Goal: Task Accomplishment & Management: Use online tool/utility

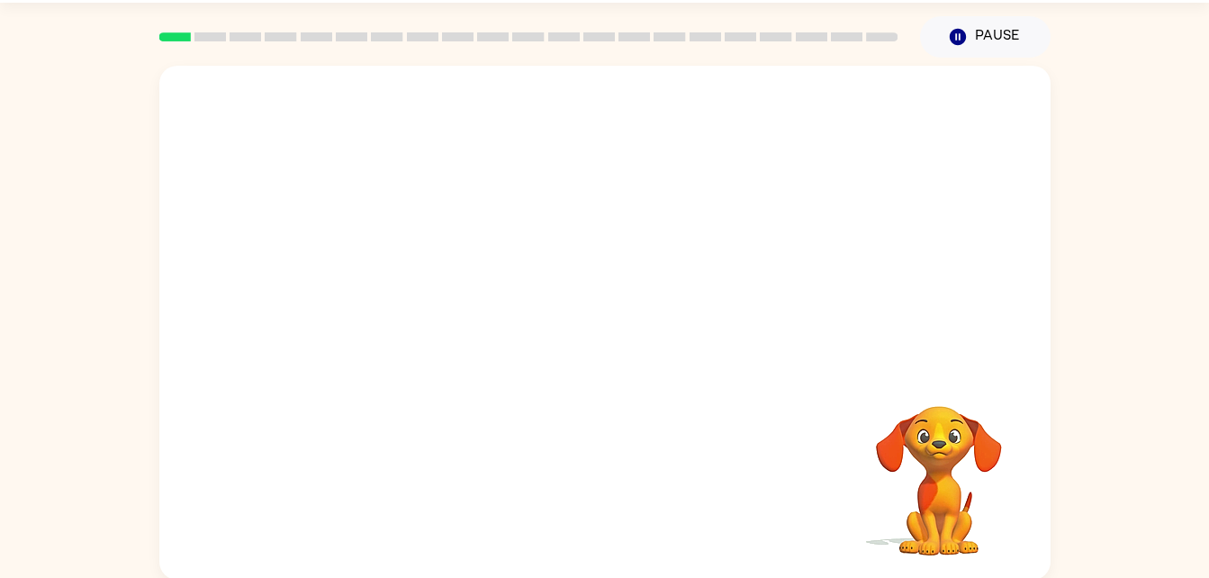
scroll to position [55, 0]
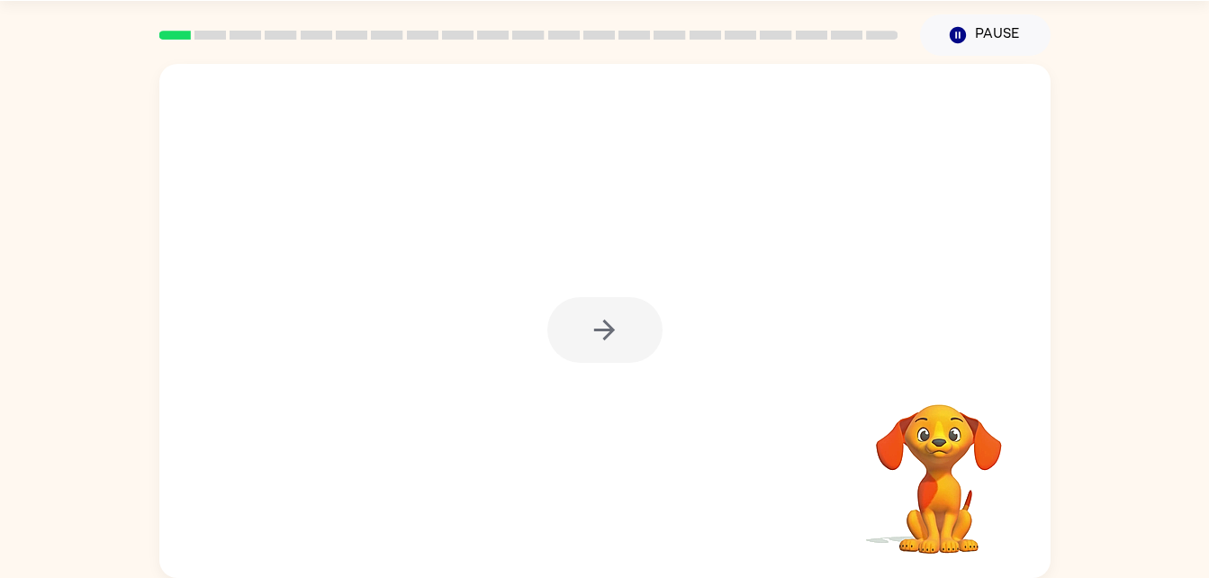
click at [619, 346] on div at bounding box center [604, 330] width 115 height 66
click at [598, 339] on icon "button" at bounding box center [605, 330] width 32 height 32
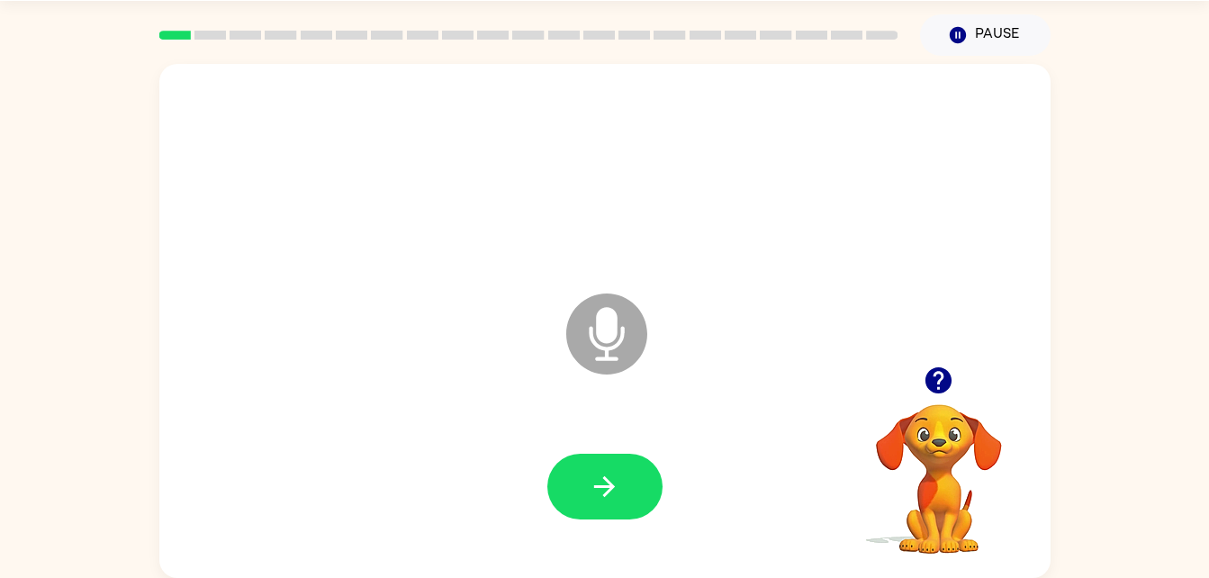
click at [589, 333] on icon "Microphone The Microphone is here when it is your turn to talk" at bounding box center [697, 356] width 270 height 135
click at [584, 503] on button "button" at bounding box center [604, 487] width 115 height 66
click at [602, 327] on icon "Microphone The Microphone is here when it is your turn to talk" at bounding box center [697, 356] width 270 height 135
click at [602, 333] on icon "Microphone The Microphone is here when it is your turn to talk" at bounding box center [697, 356] width 270 height 135
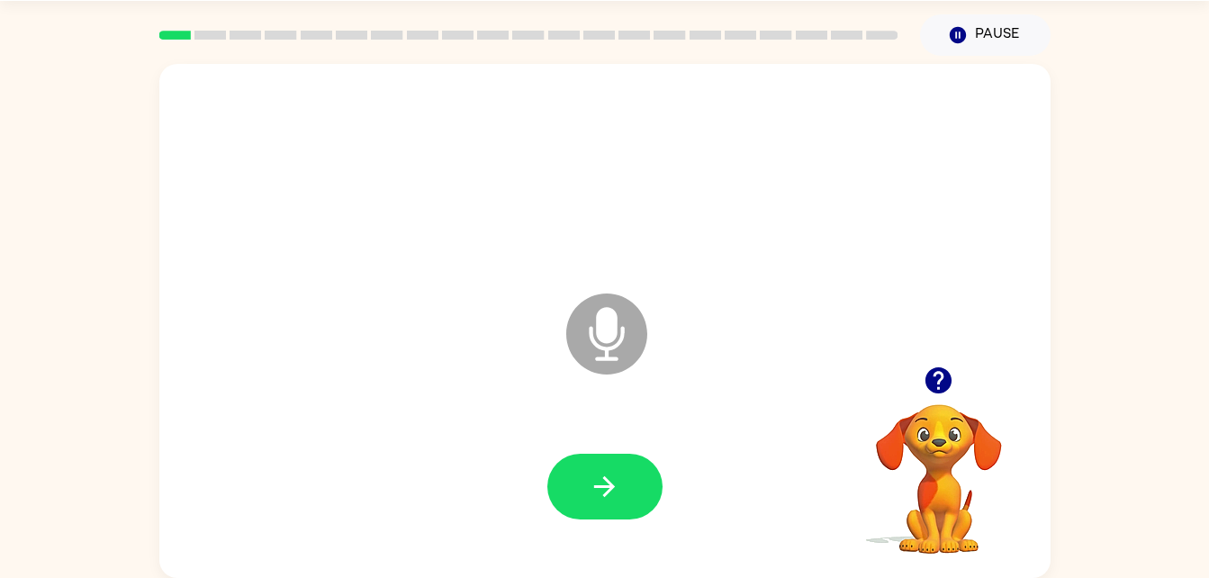
click at [602, 333] on icon "Microphone The Microphone is here when it is your turn to talk" at bounding box center [697, 356] width 270 height 135
click at [595, 499] on icon "button" at bounding box center [605, 487] width 32 height 32
click at [609, 475] on icon "button" at bounding box center [605, 487] width 32 height 32
click at [618, 496] on icon "button" at bounding box center [605, 487] width 32 height 32
click at [594, 364] on icon at bounding box center [606, 334] width 81 height 81
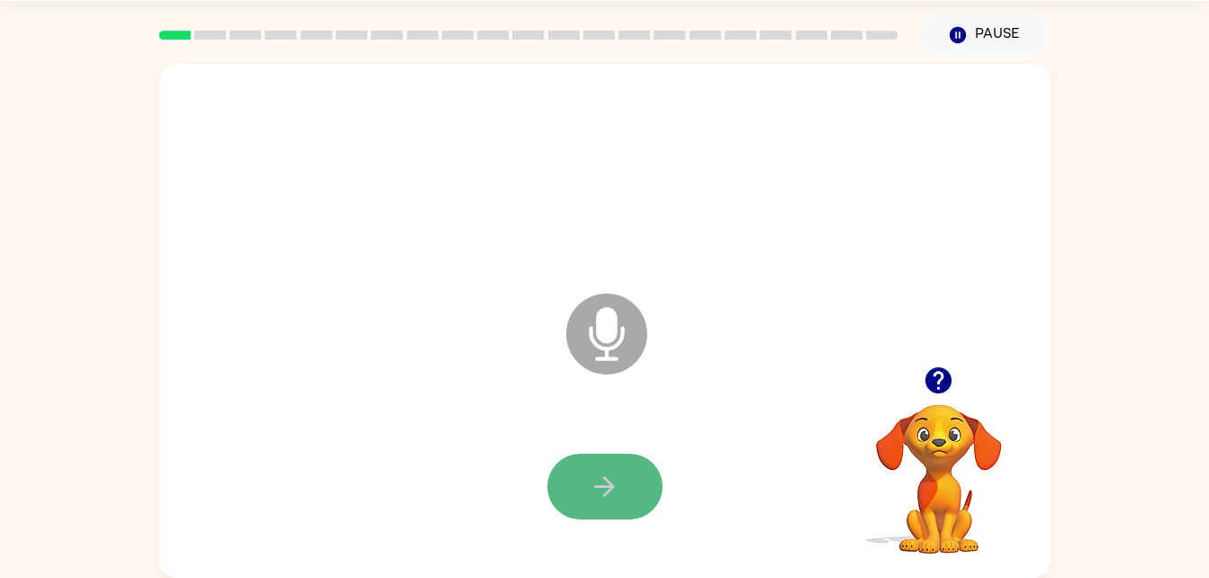
click at [610, 481] on icon "button" at bounding box center [605, 487] width 32 height 32
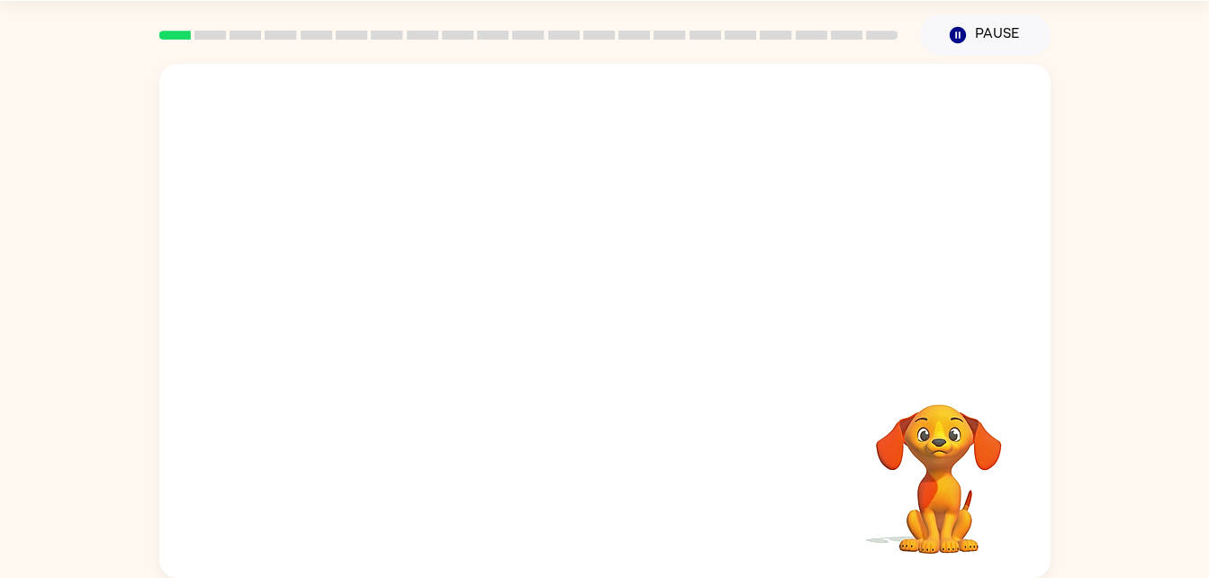
click at [574, 456] on div at bounding box center [604, 487] width 855 height 148
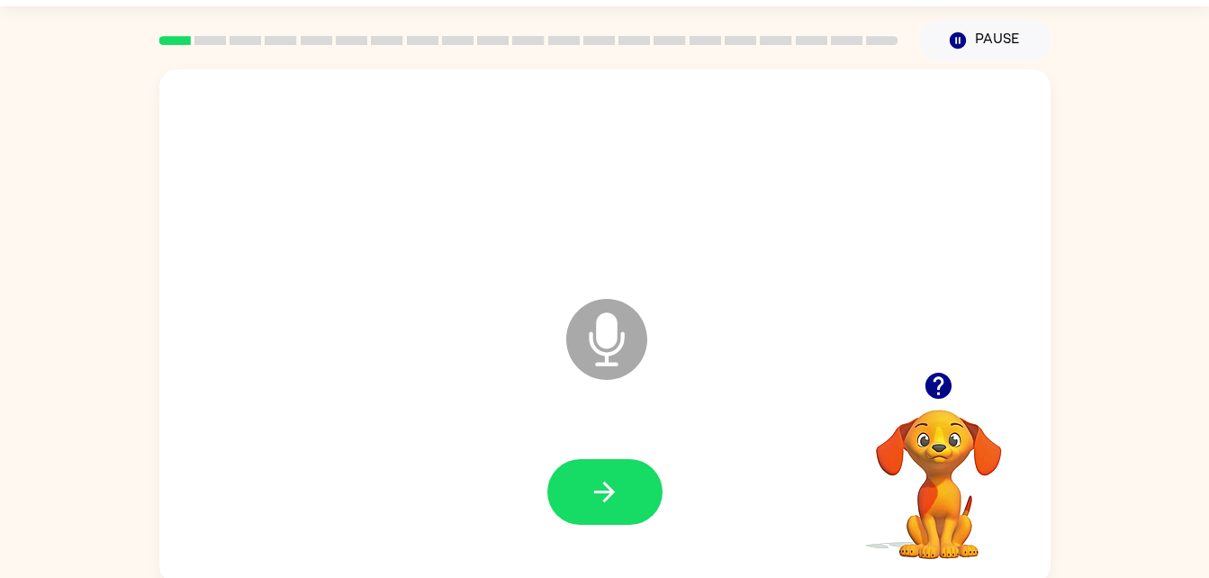
scroll to position [49, 0]
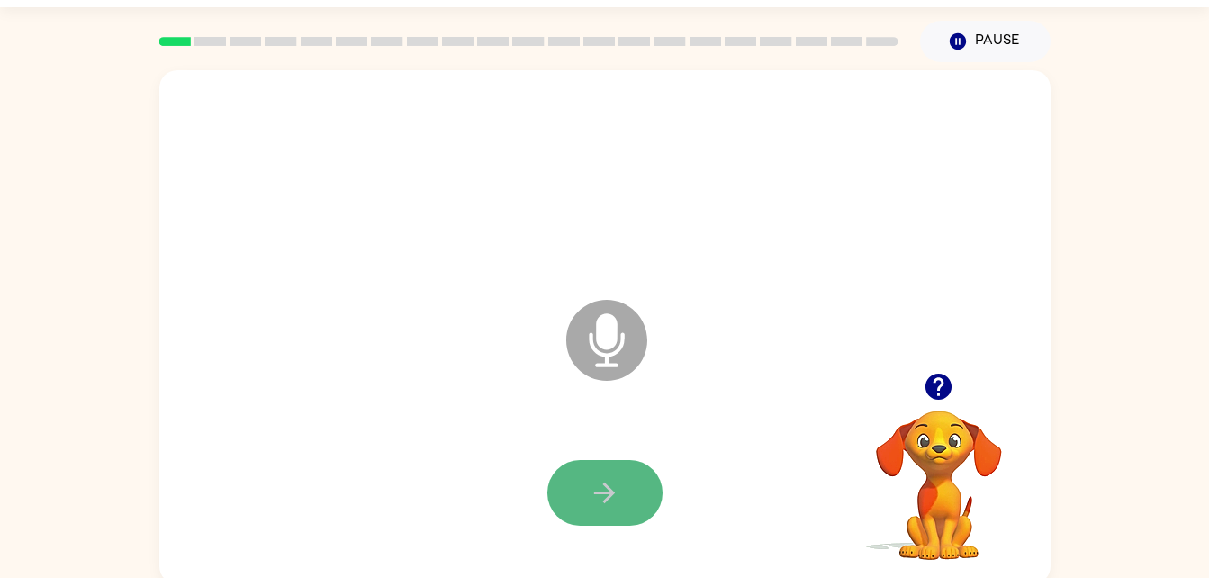
click at [603, 502] on icon "button" at bounding box center [605, 493] width 32 height 32
click at [599, 484] on icon "button" at bounding box center [605, 493] width 32 height 32
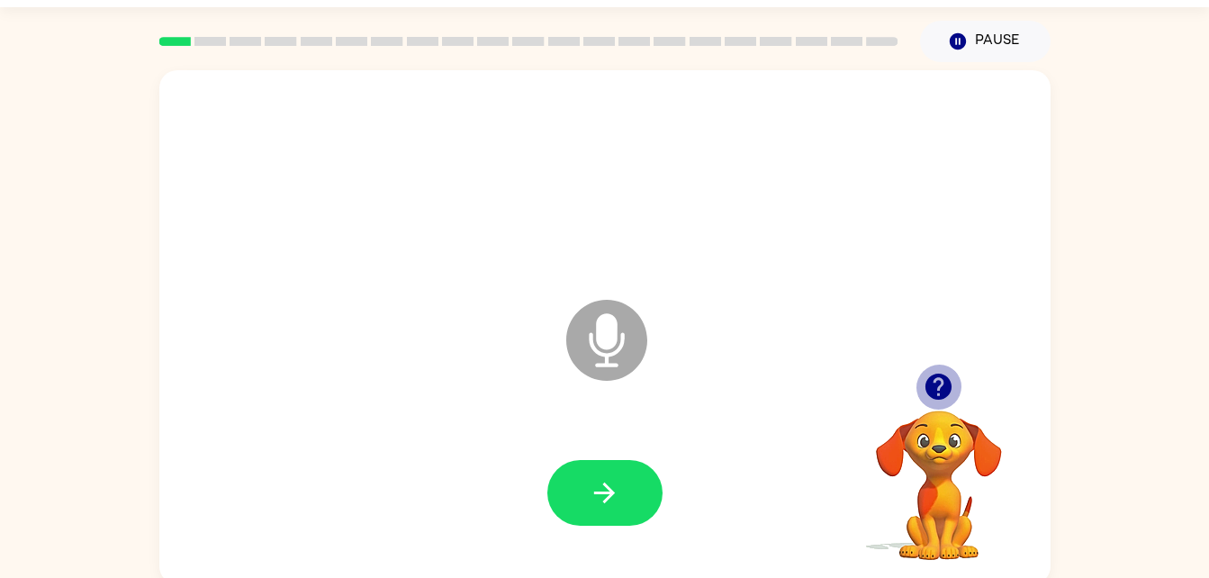
click at [936, 400] on icon "button" at bounding box center [939, 387] width 32 height 32
click at [609, 312] on icon at bounding box center [606, 340] width 81 height 81
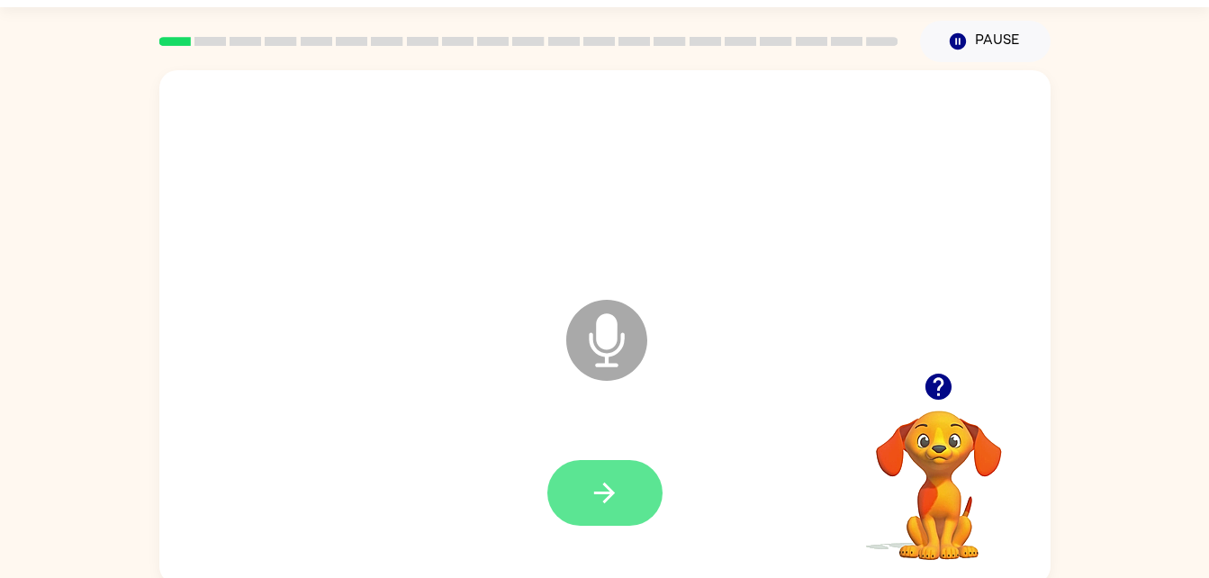
click at [579, 500] on button "button" at bounding box center [604, 493] width 115 height 66
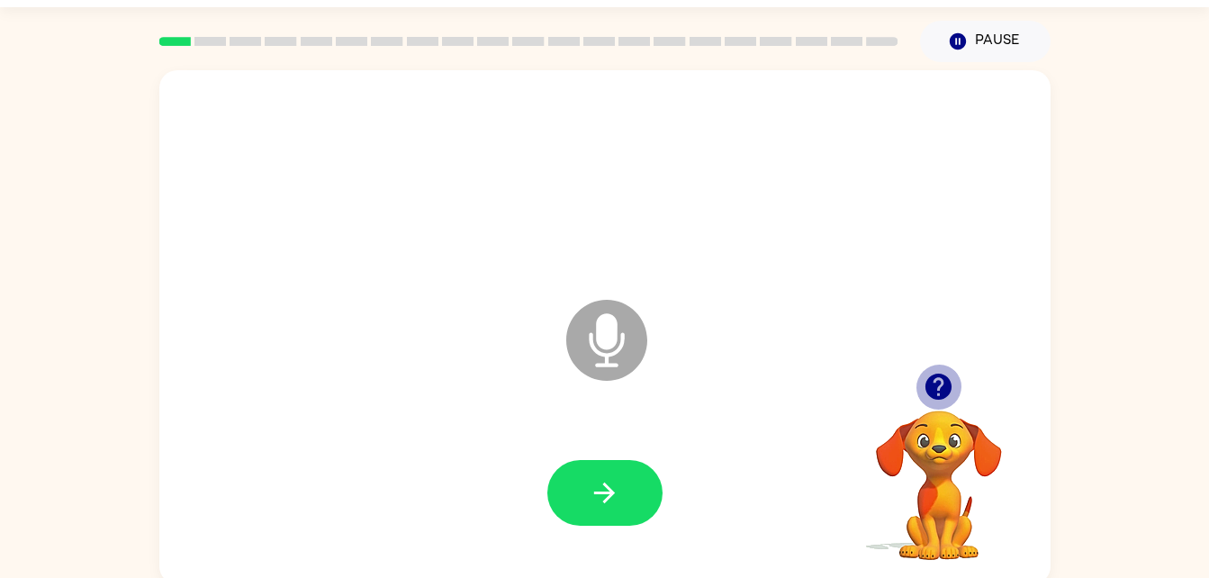
click at [933, 387] on icon "button" at bounding box center [939, 387] width 26 height 26
drag, startPoint x: 564, startPoint y: 493, endPoint x: 623, endPoint y: 441, distance: 78.5
click at [623, 441] on div at bounding box center [604, 494] width 855 height 148
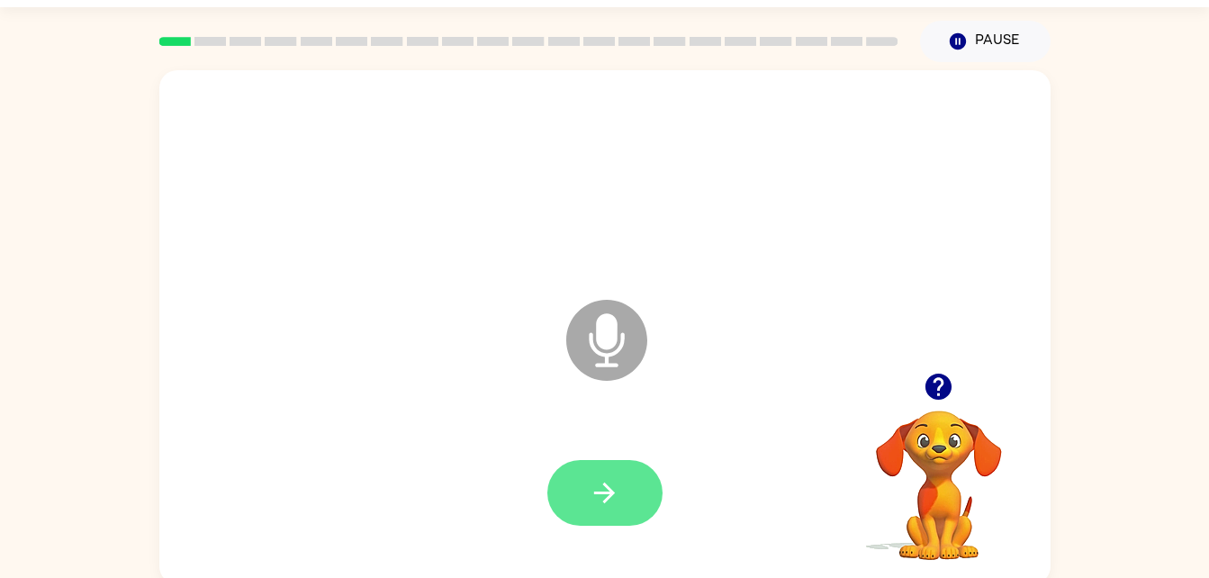
click at [580, 504] on button "button" at bounding box center [604, 493] width 115 height 66
click at [592, 499] on icon "button" at bounding box center [605, 493] width 32 height 32
click at [609, 498] on icon "button" at bounding box center [604, 493] width 21 height 21
click at [606, 512] on button "button" at bounding box center [604, 493] width 115 height 66
click at [931, 396] on icon "button" at bounding box center [939, 387] width 26 height 26
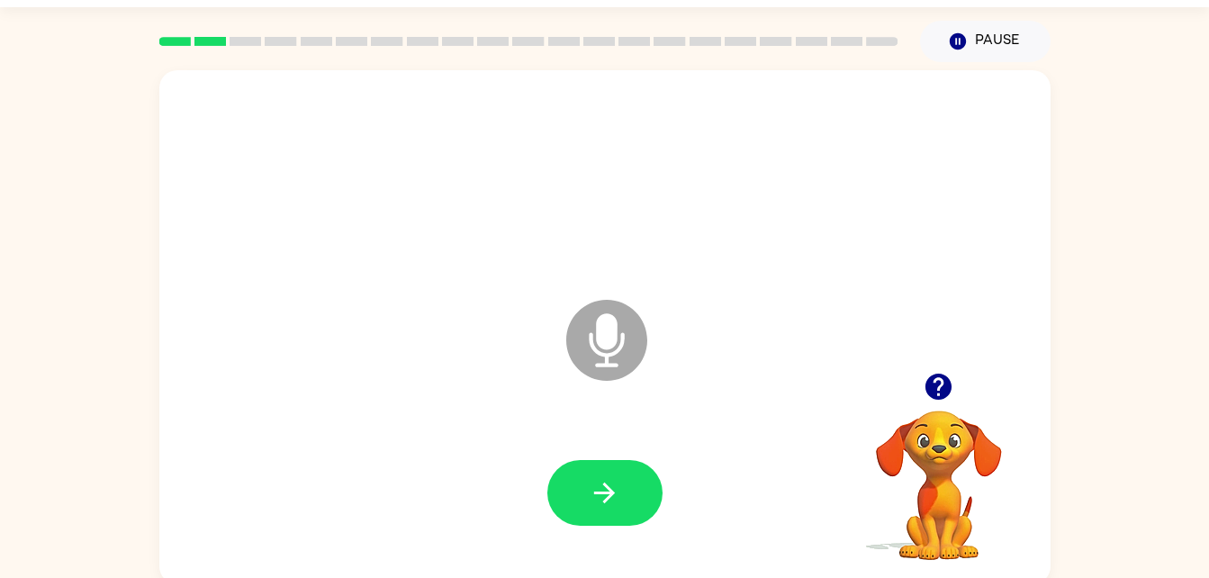
click at [939, 410] on div at bounding box center [939, 387] width 180 height 46
click at [941, 371] on icon "button" at bounding box center [939, 387] width 32 height 32
click at [643, 492] on button "button" at bounding box center [604, 493] width 115 height 66
click at [689, 532] on div at bounding box center [604, 494] width 855 height 148
click at [628, 469] on button "button" at bounding box center [604, 493] width 115 height 66
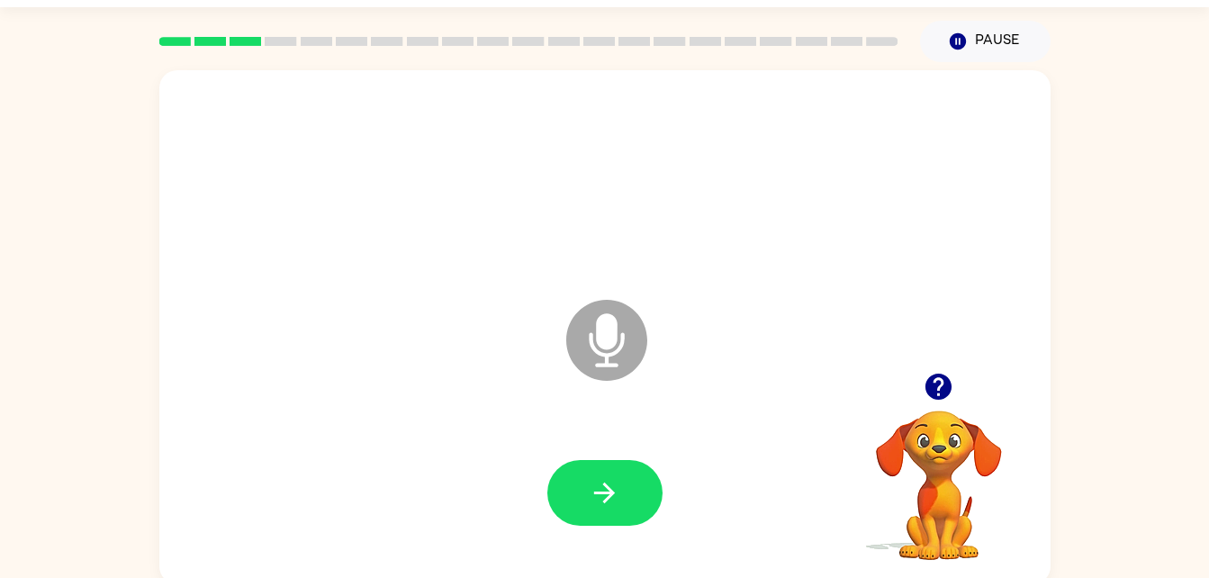
click at [957, 377] on button "button" at bounding box center [939, 387] width 46 height 46
click at [609, 509] on button "button" at bounding box center [604, 493] width 115 height 66
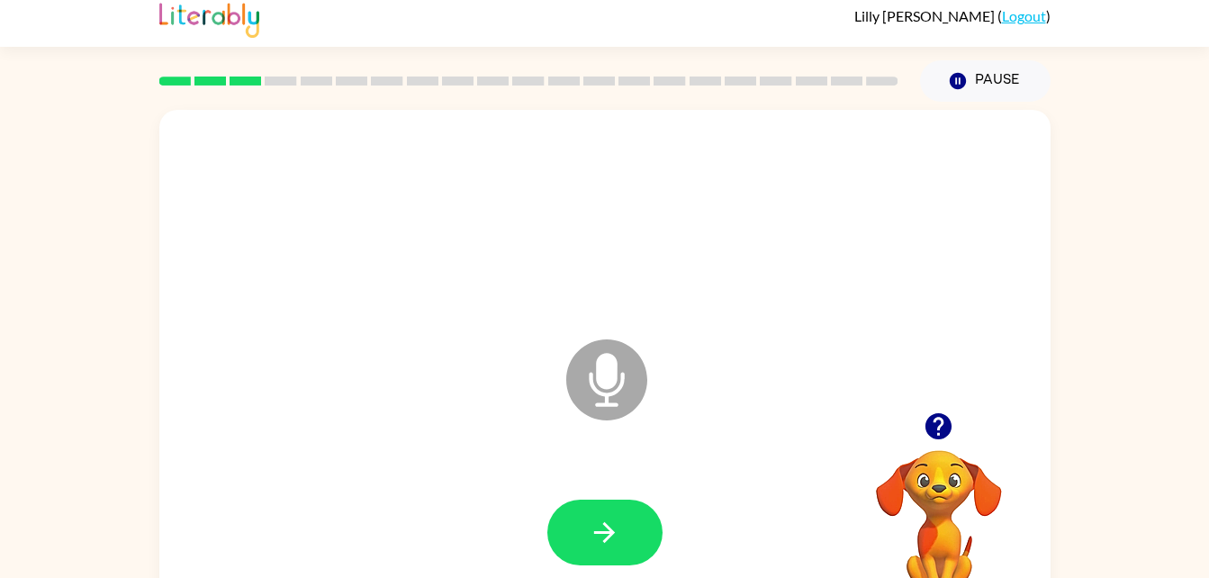
scroll to position [5, 0]
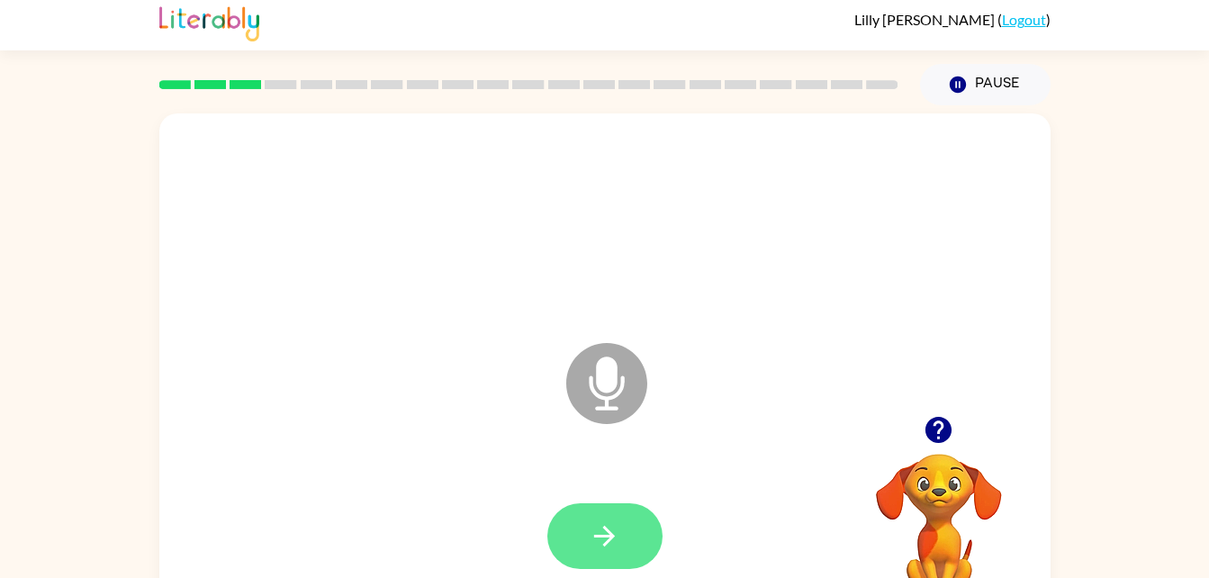
click at [628, 538] on button "button" at bounding box center [604, 536] width 115 height 66
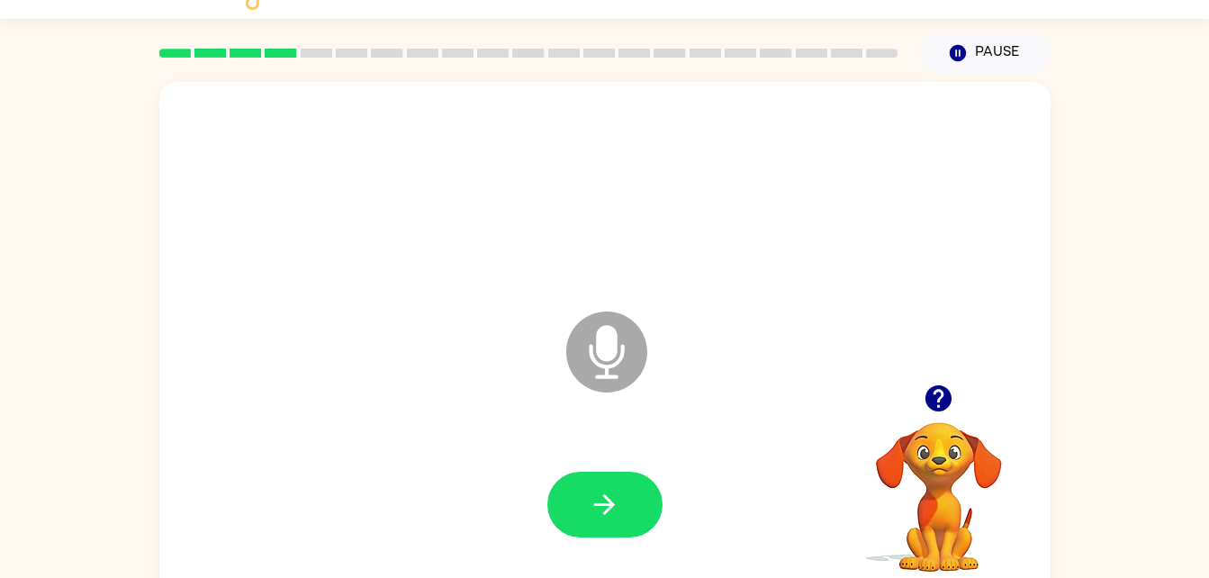
scroll to position [41, 0]
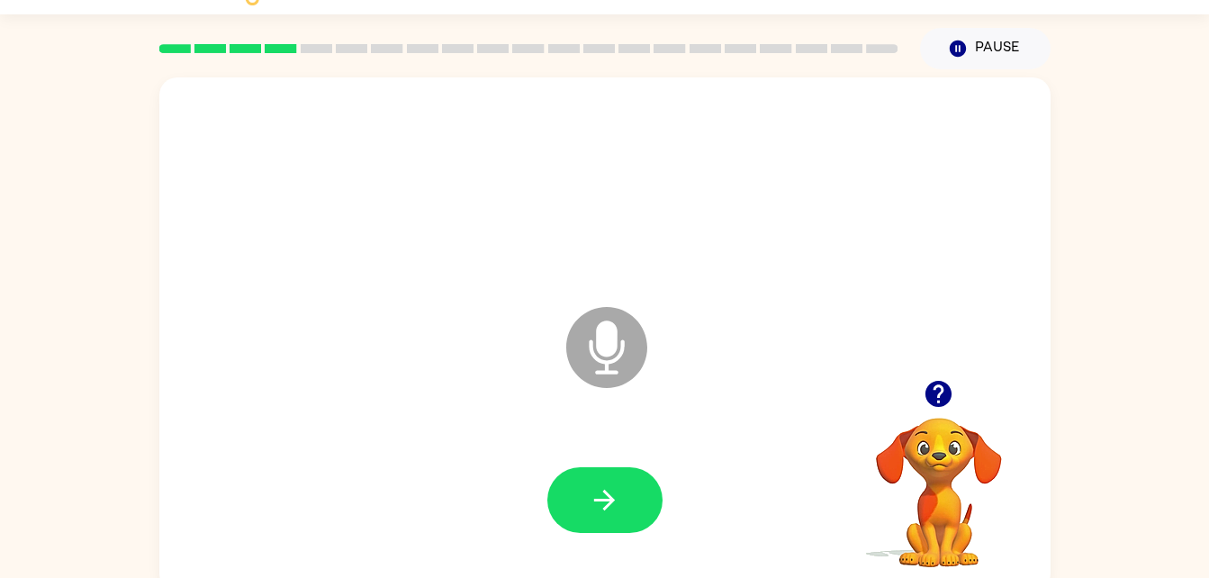
click at [937, 392] on icon "button" at bounding box center [939, 394] width 26 height 26
click at [609, 502] on icon "button" at bounding box center [605, 500] width 32 height 32
click at [565, 480] on button "button" at bounding box center [604, 500] width 115 height 66
click at [941, 418] on video "Your browser must support playing .mp4 files to use Literably. Please try using…" at bounding box center [939, 480] width 180 height 180
click at [934, 392] on icon "button" at bounding box center [939, 394] width 26 height 26
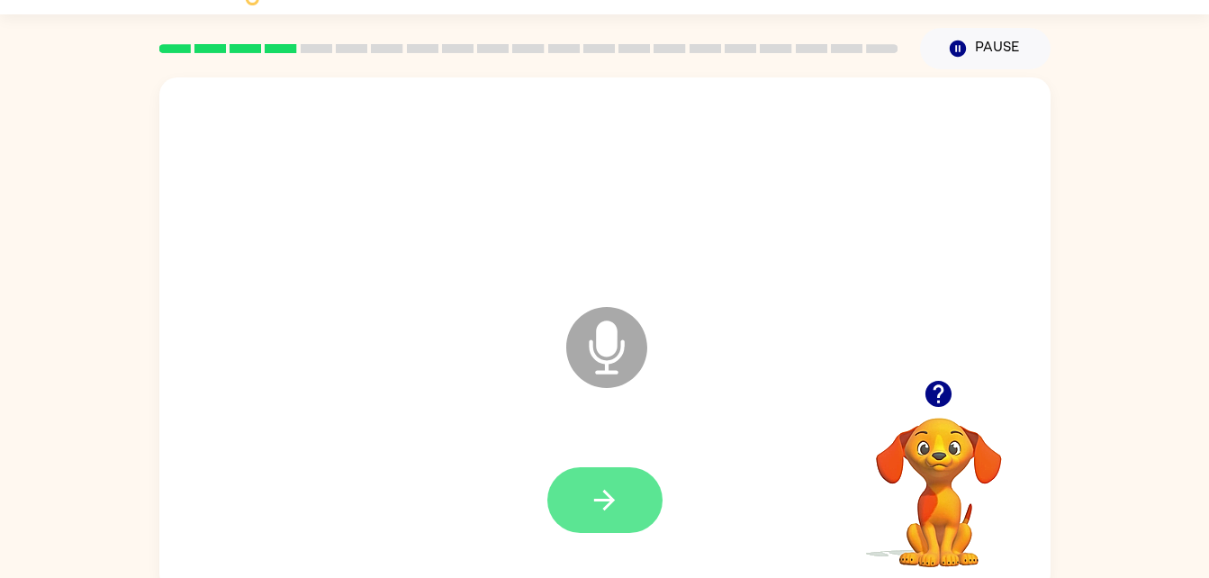
click at [611, 502] on icon "button" at bounding box center [604, 500] width 21 height 21
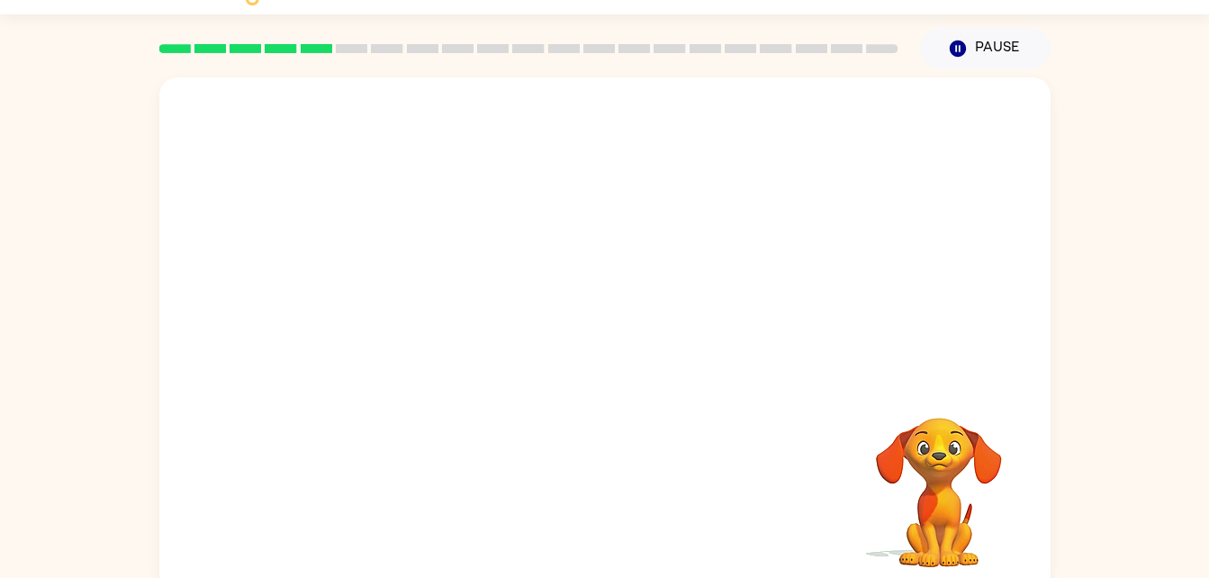
click at [1094, 544] on div "Your browser must support playing .mp4 files to use Literably. Please try using…" at bounding box center [604, 330] width 1209 height 522
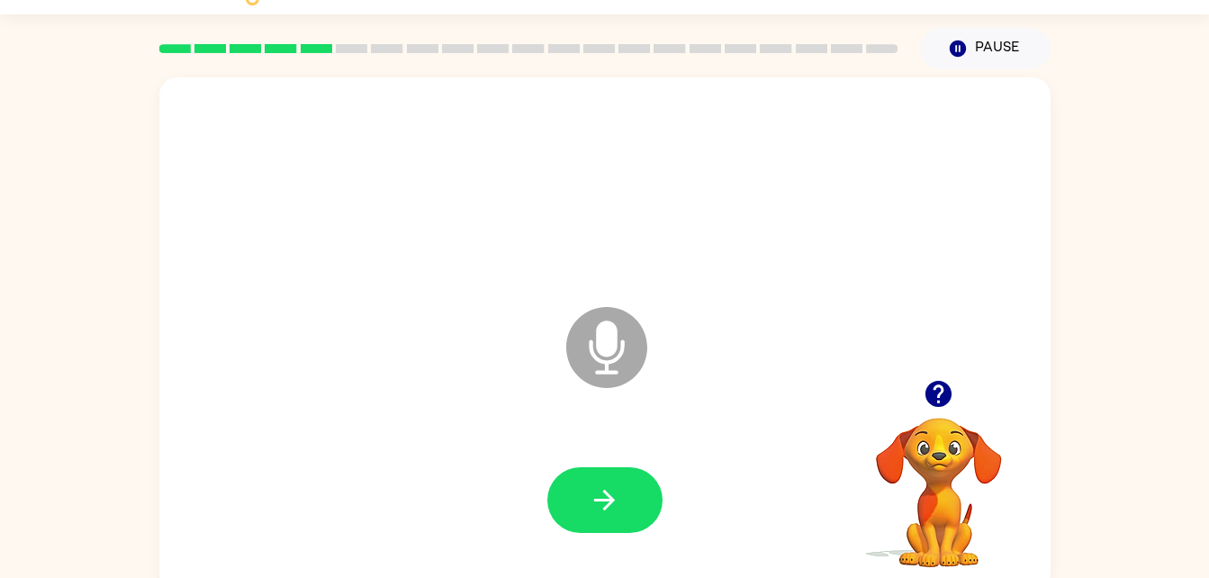
click at [937, 398] on icon "button" at bounding box center [939, 394] width 26 height 26
click at [946, 523] on video "Your browser must support playing .mp4 files to use Literably. Please try using…" at bounding box center [939, 480] width 180 height 180
click at [956, 513] on video "Your browser must support playing .mp4 files to use Literably. Please try using…" at bounding box center [939, 480] width 180 height 180
click at [961, 527] on video "Your browser must support playing .mp4 files to use Literably. Please try using…" at bounding box center [939, 480] width 180 height 180
click at [963, 520] on video "Your browser must support playing .mp4 files to use Literably. Please try using…" at bounding box center [939, 480] width 180 height 180
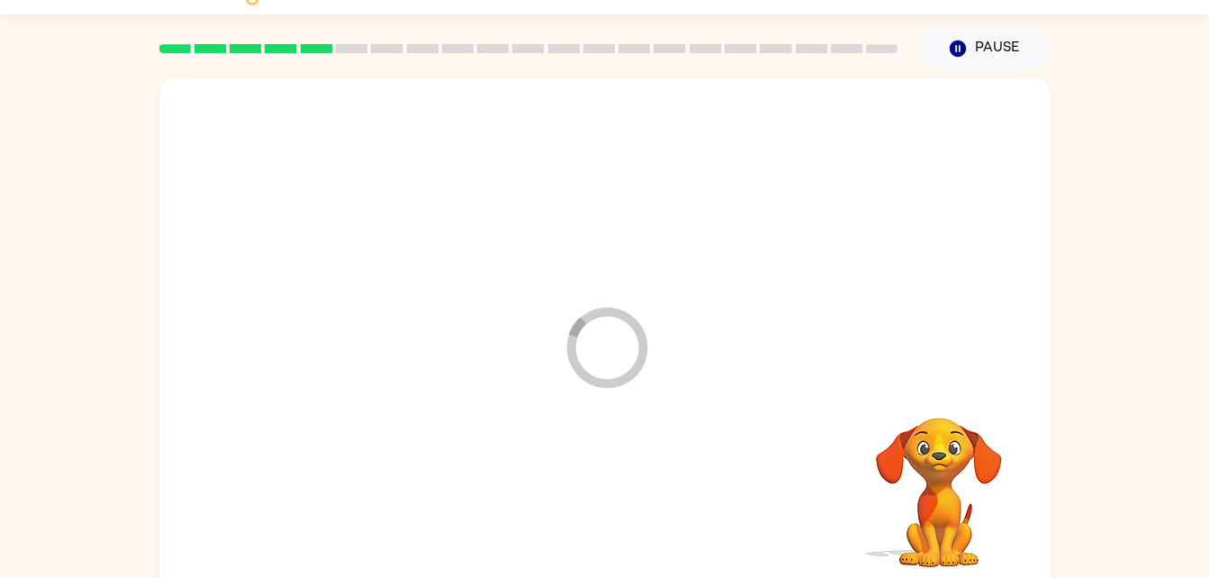
click at [951, 517] on video "Your browser must support playing .mp4 files to use Literably. Please try using…" at bounding box center [939, 480] width 180 height 180
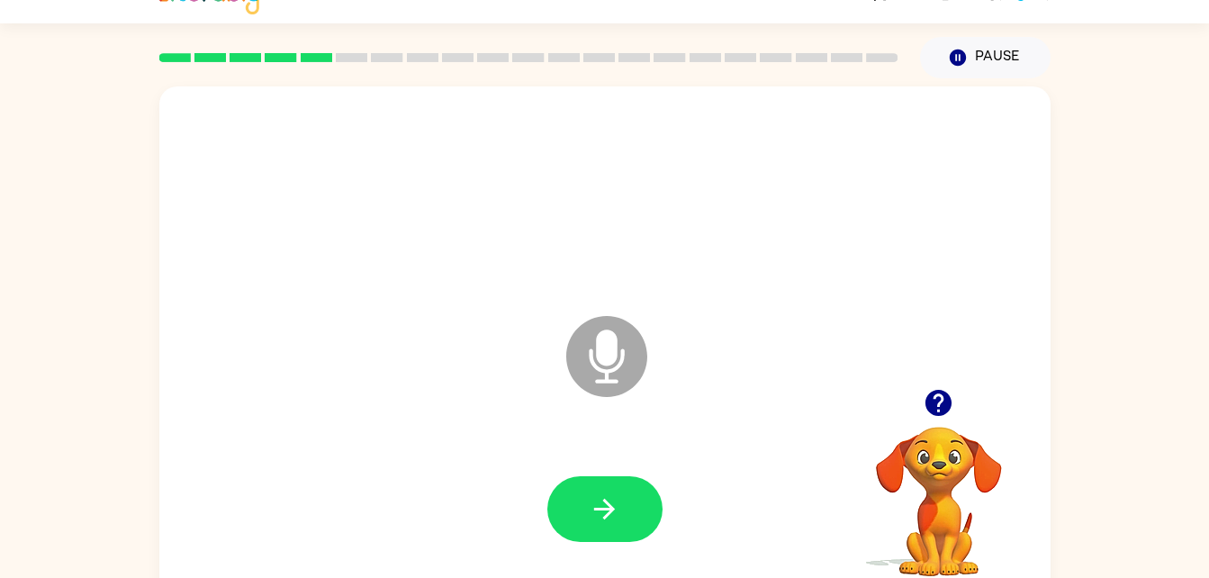
scroll to position [33, 0]
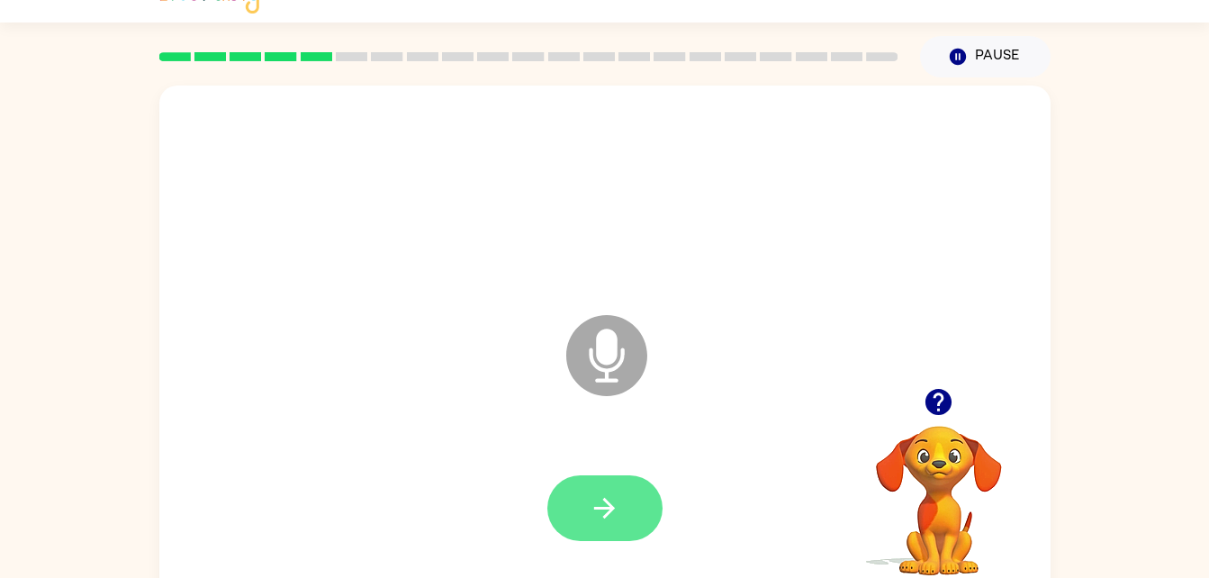
click at [636, 493] on button "button" at bounding box center [604, 508] width 115 height 66
click at [942, 380] on button "button" at bounding box center [939, 402] width 46 height 46
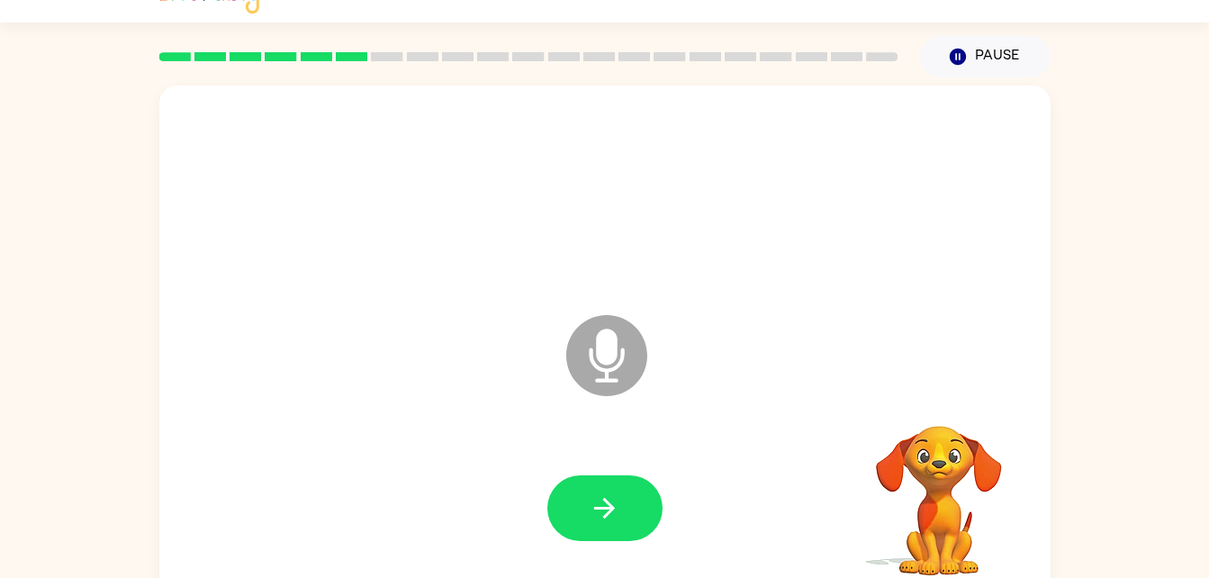
click at [1041, 408] on div "Microphone The Microphone is here when it is your turn to talk" at bounding box center [604, 343] width 891 height 514
click at [1046, 398] on div "Microphone The Microphone is here when it is your turn to talk" at bounding box center [604, 343] width 891 height 514
click at [1044, 397] on div "Microphone The Microphone is here when it is your turn to talk" at bounding box center [604, 343] width 891 height 514
click at [622, 528] on button "button" at bounding box center [604, 508] width 115 height 66
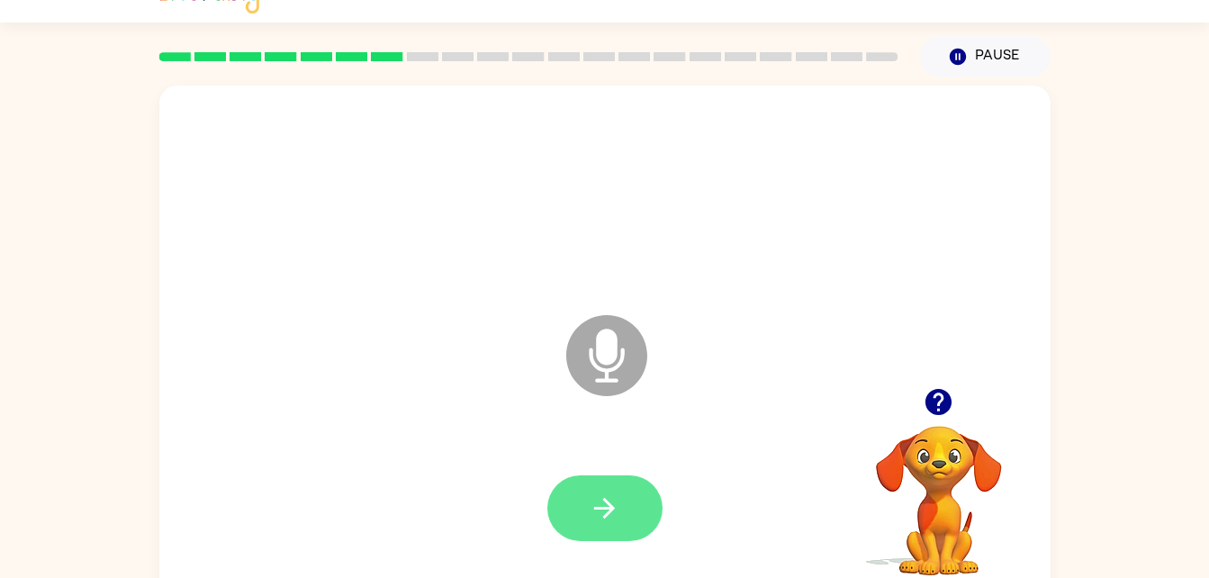
click at [607, 499] on icon "button" at bounding box center [605, 509] width 32 height 32
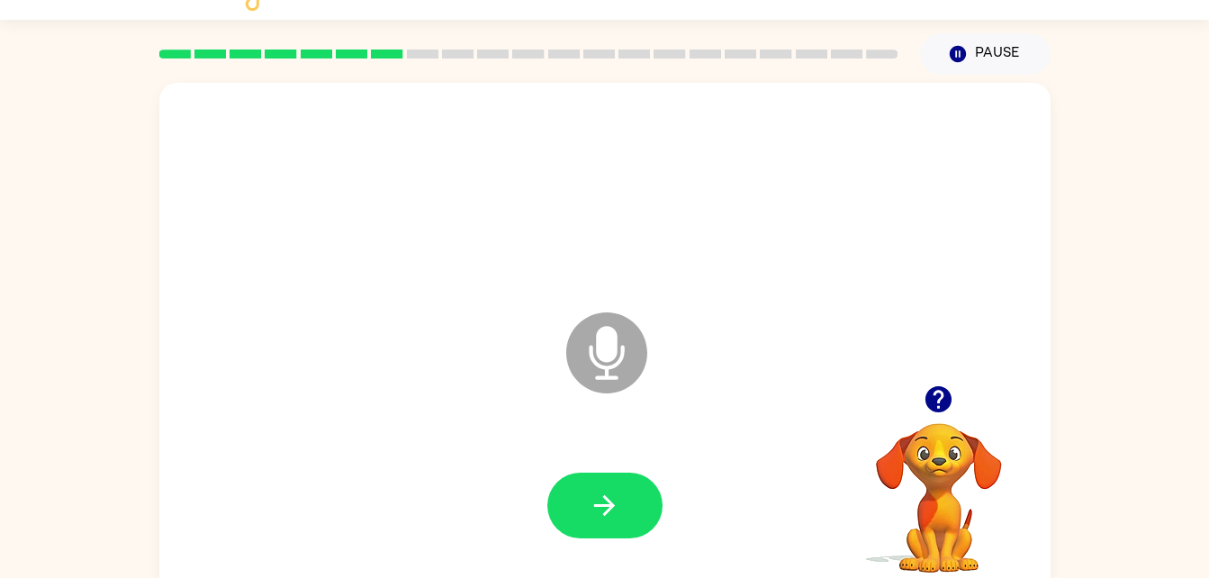
scroll to position [55, 0]
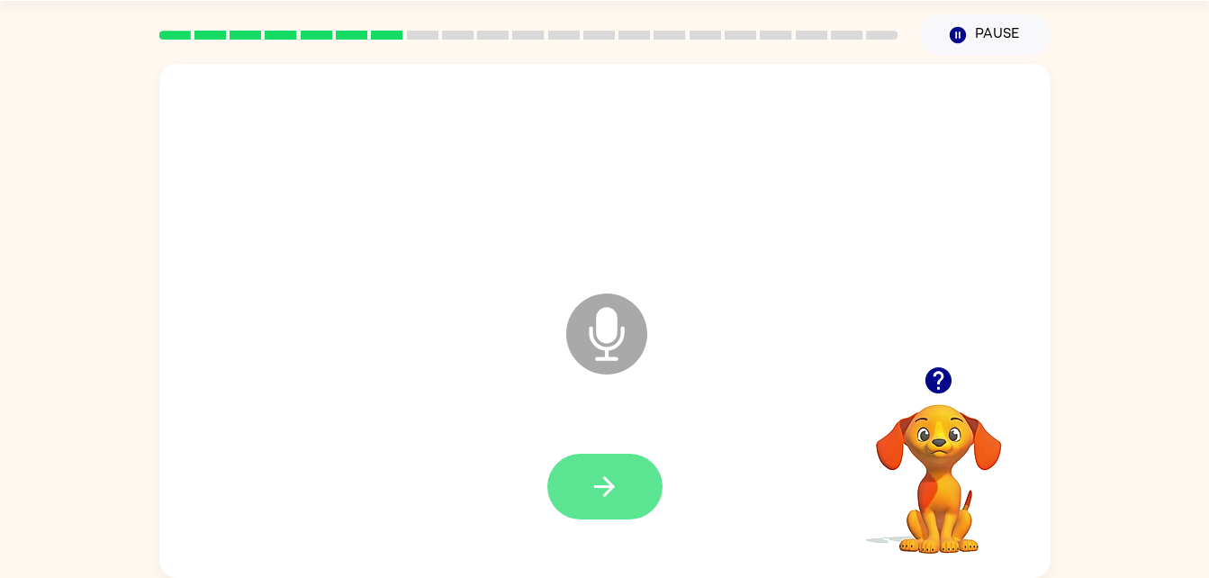
click at [620, 484] on button "button" at bounding box center [604, 487] width 115 height 66
click at [615, 487] on icon "button" at bounding box center [605, 487] width 32 height 32
click at [623, 459] on button "button" at bounding box center [604, 487] width 115 height 66
click at [627, 489] on button "button" at bounding box center [604, 487] width 115 height 66
click at [627, 494] on button "button" at bounding box center [604, 487] width 115 height 66
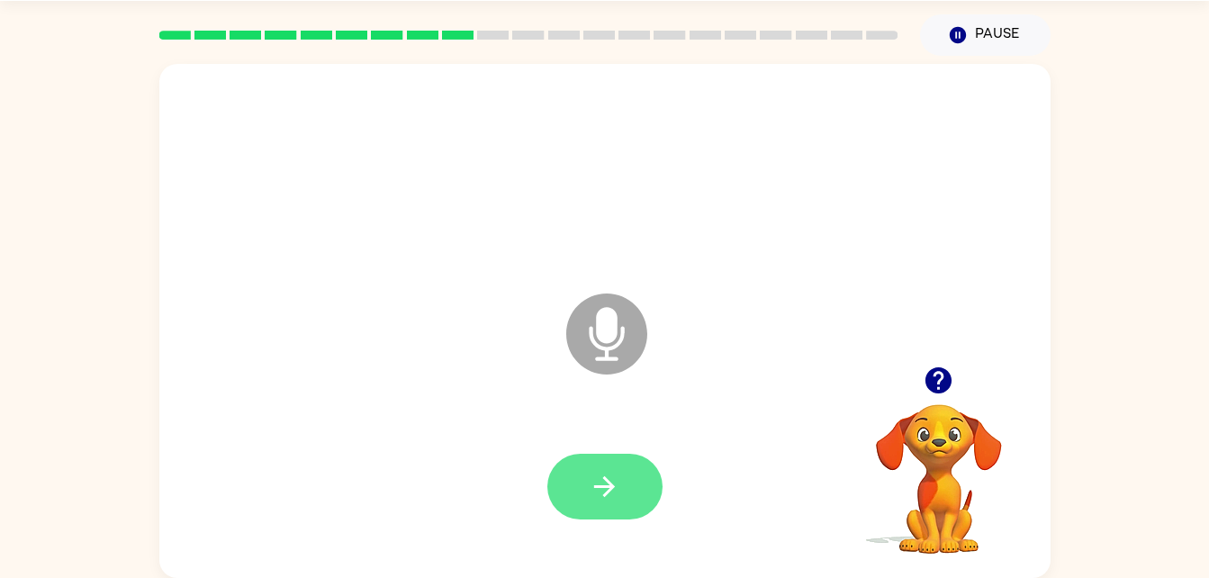
click at [604, 497] on icon "button" at bounding box center [605, 487] width 32 height 32
click at [933, 360] on button "button" at bounding box center [939, 380] width 46 height 46
click at [592, 483] on icon "button" at bounding box center [605, 487] width 32 height 32
click at [954, 358] on div at bounding box center [939, 380] width 180 height 46
click at [944, 379] on icon "button" at bounding box center [939, 380] width 26 height 26
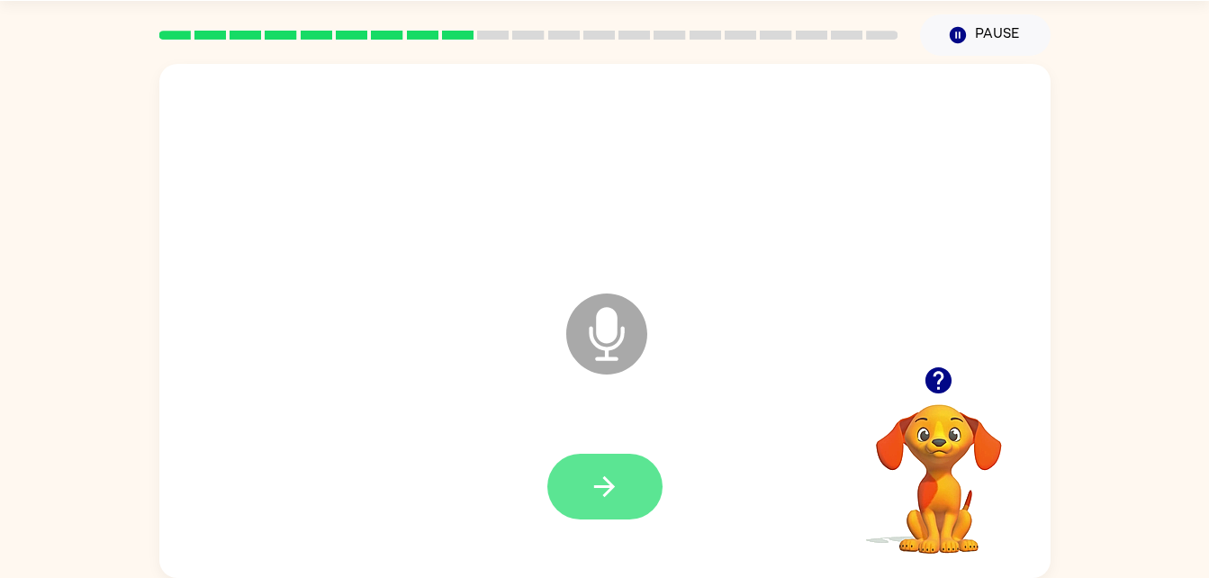
click at [601, 505] on button "button" at bounding box center [604, 487] width 115 height 66
click at [636, 509] on button "button" at bounding box center [604, 487] width 115 height 66
click at [635, 487] on button "button" at bounding box center [604, 487] width 115 height 66
click at [600, 502] on icon "button" at bounding box center [605, 487] width 32 height 32
click at [618, 478] on icon "button" at bounding box center [605, 487] width 32 height 32
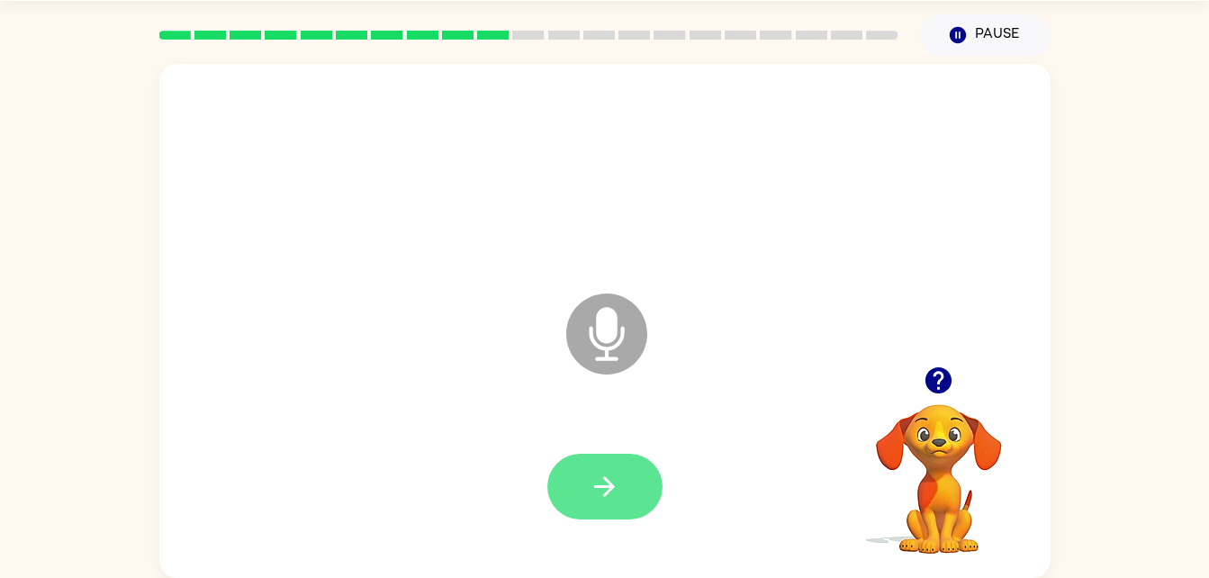
click at [614, 502] on icon "button" at bounding box center [605, 487] width 32 height 32
click at [622, 498] on button "button" at bounding box center [604, 487] width 115 height 66
click at [618, 486] on icon "button" at bounding box center [605, 487] width 32 height 32
click at [627, 478] on button "button" at bounding box center [604, 487] width 115 height 66
click at [619, 499] on icon "button" at bounding box center [605, 487] width 32 height 32
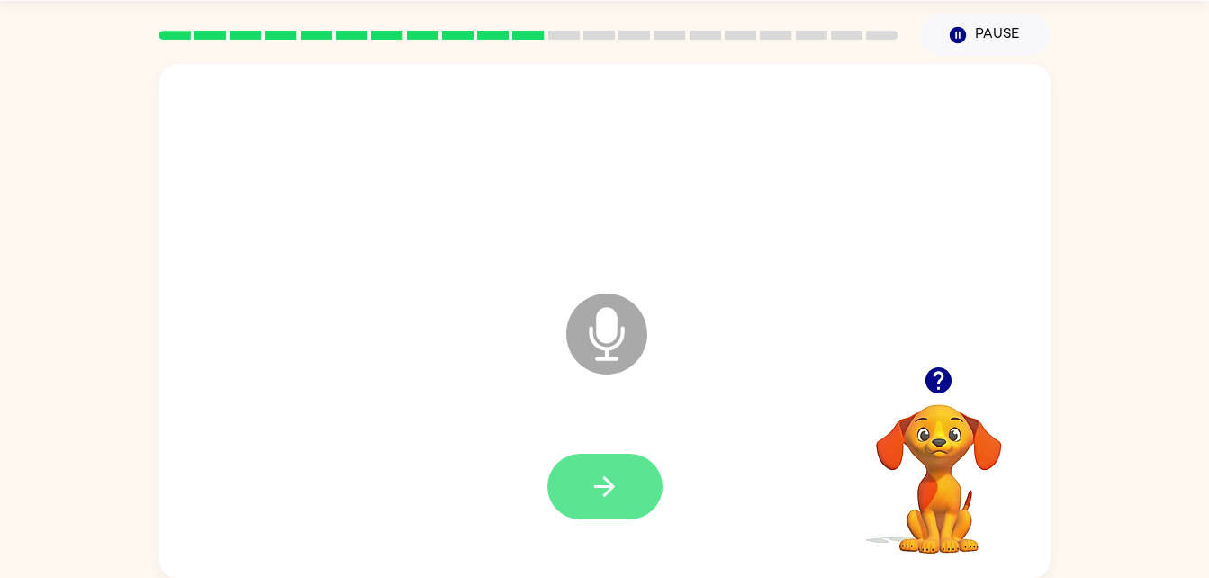
click at [601, 495] on icon "button" at bounding box center [605, 487] width 32 height 32
click at [934, 393] on icon "button" at bounding box center [939, 381] width 32 height 32
click at [605, 500] on icon "button" at bounding box center [605, 487] width 32 height 32
click at [615, 487] on icon "button" at bounding box center [605, 487] width 32 height 32
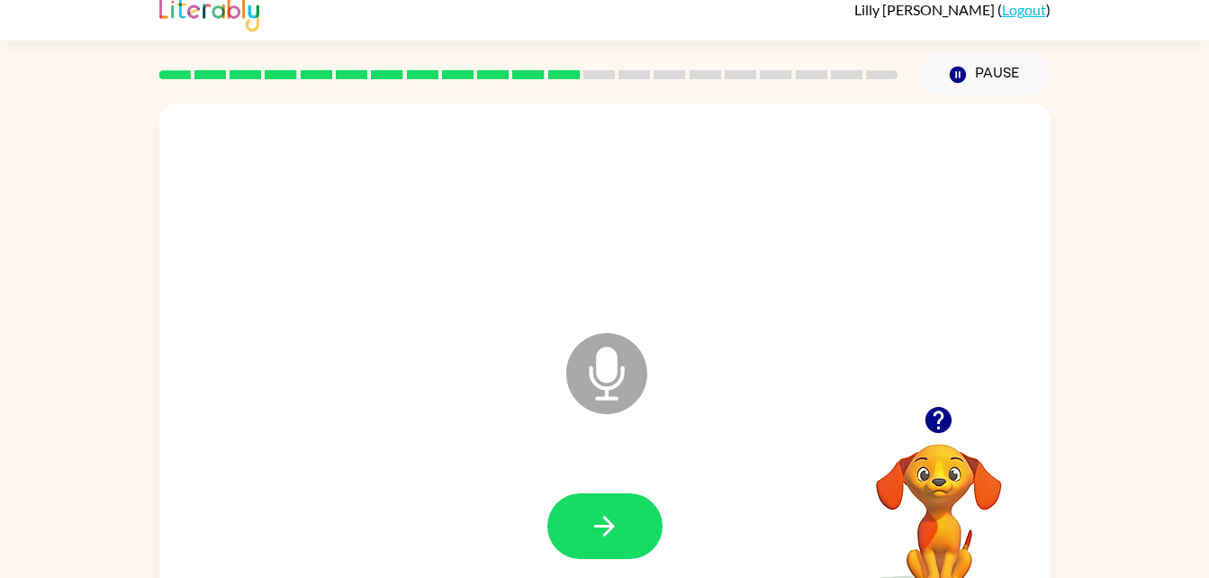
scroll to position [0, 0]
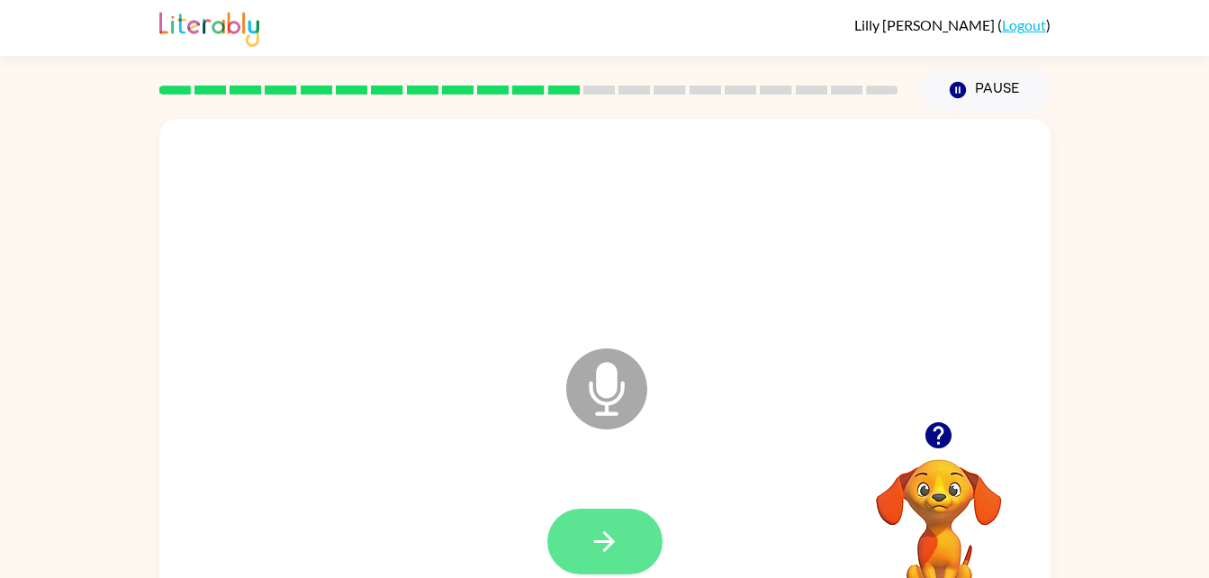
click at [627, 553] on button "button" at bounding box center [604, 542] width 115 height 66
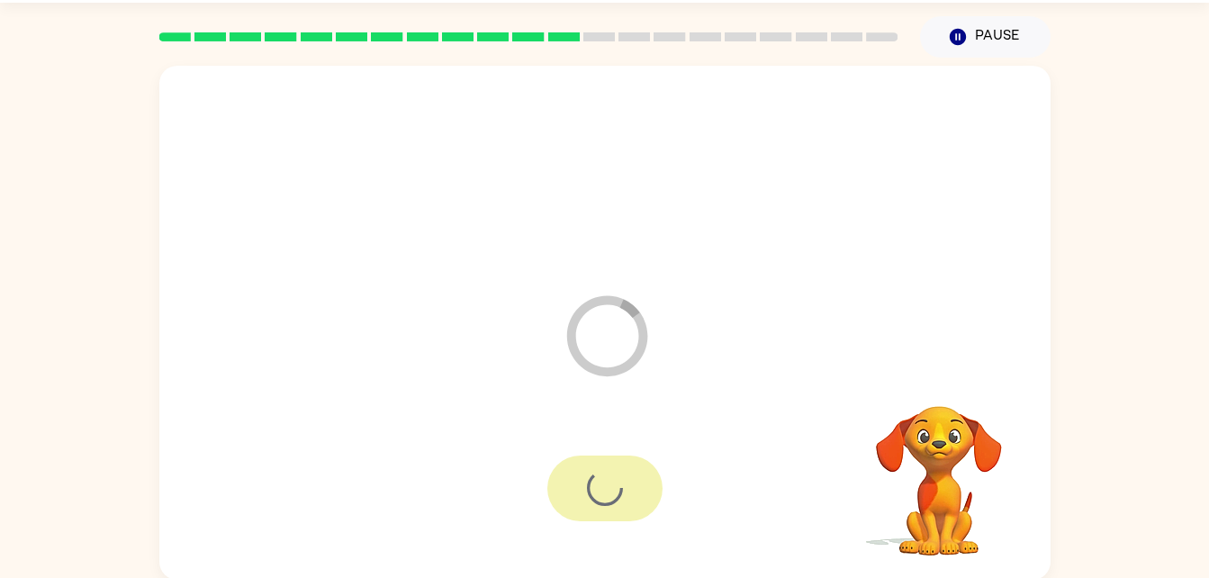
scroll to position [55, 0]
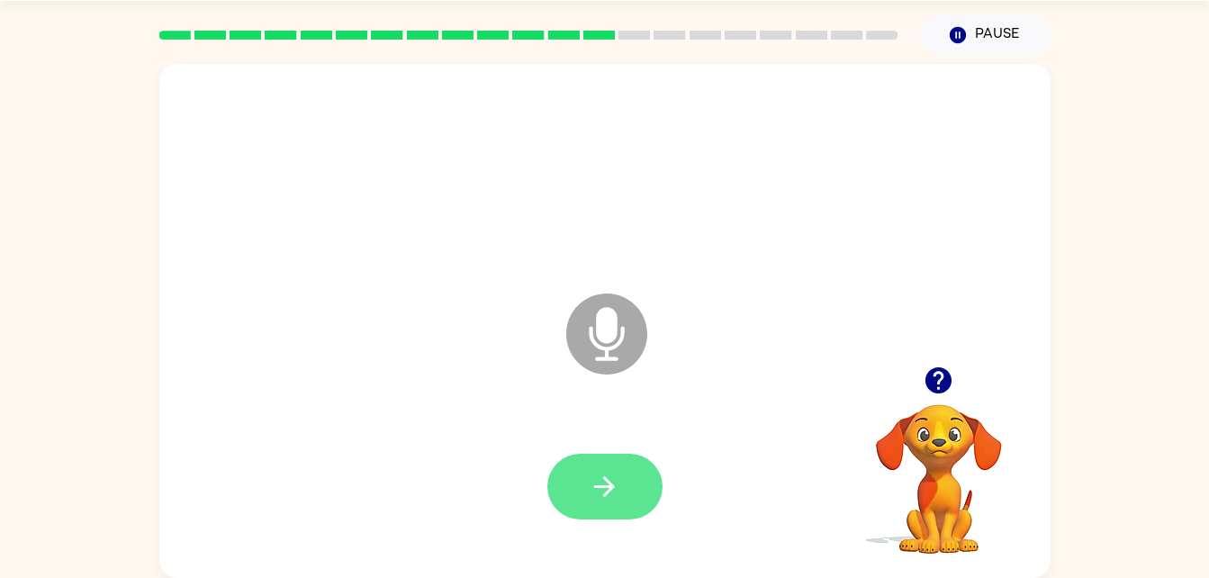
click at [619, 486] on icon "button" at bounding box center [605, 487] width 32 height 32
click at [599, 468] on button "button" at bounding box center [604, 487] width 115 height 66
click at [621, 488] on button "button" at bounding box center [604, 487] width 115 height 66
click at [625, 461] on button "button" at bounding box center [604, 487] width 115 height 66
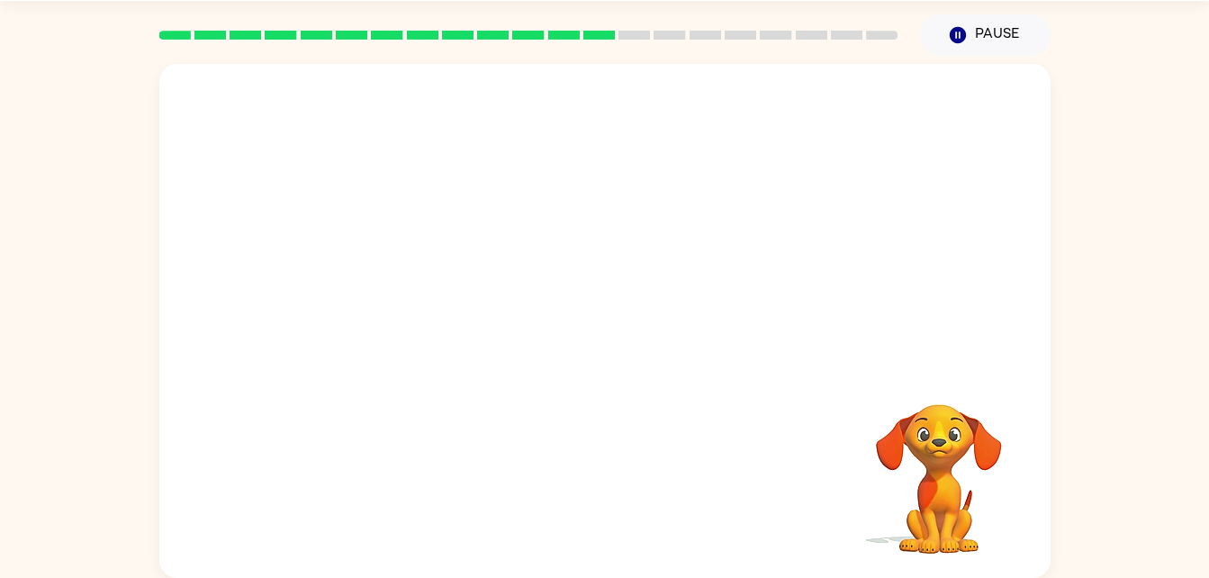
click at [625, 461] on div at bounding box center [604, 487] width 855 height 148
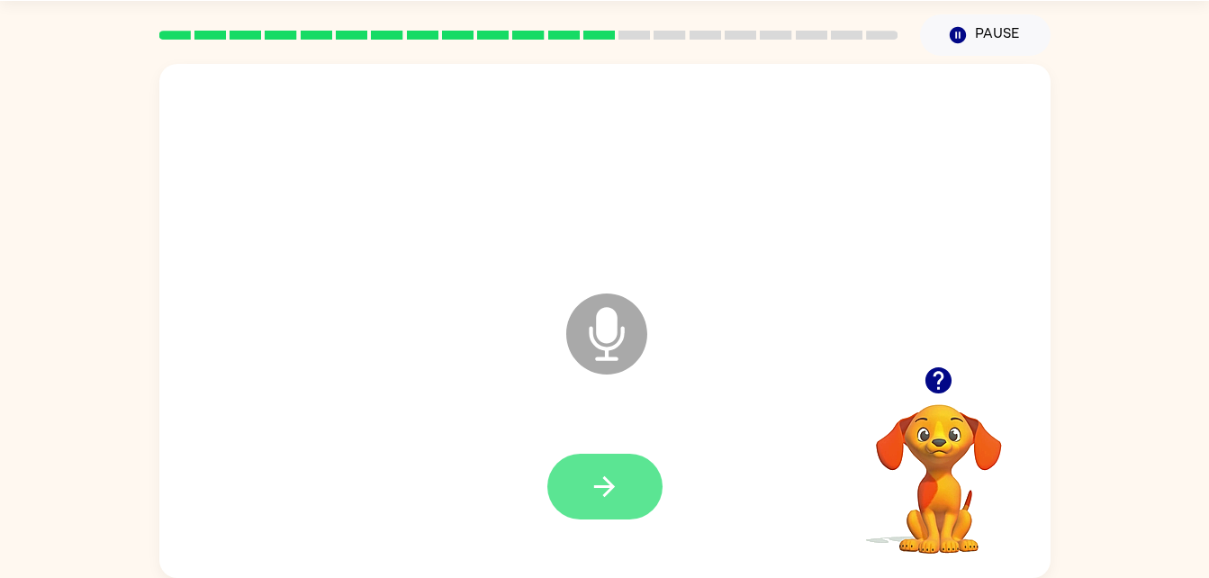
click at [573, 501] on button "button" at bounding box center [604, 487] width 115 height 66
click at [627, 499] on button "button" at bounding box center [604, 487] width 115 height 66
click at [608, 505] on button "button" at bounding box center [604, 487] width 115 height 66
click at [608, 491] on icon "button" at bounding box center [604, 486] width 21 height 21
click at [617, 515] on button "button" at bounding box center [604, 487] width 115 height 66
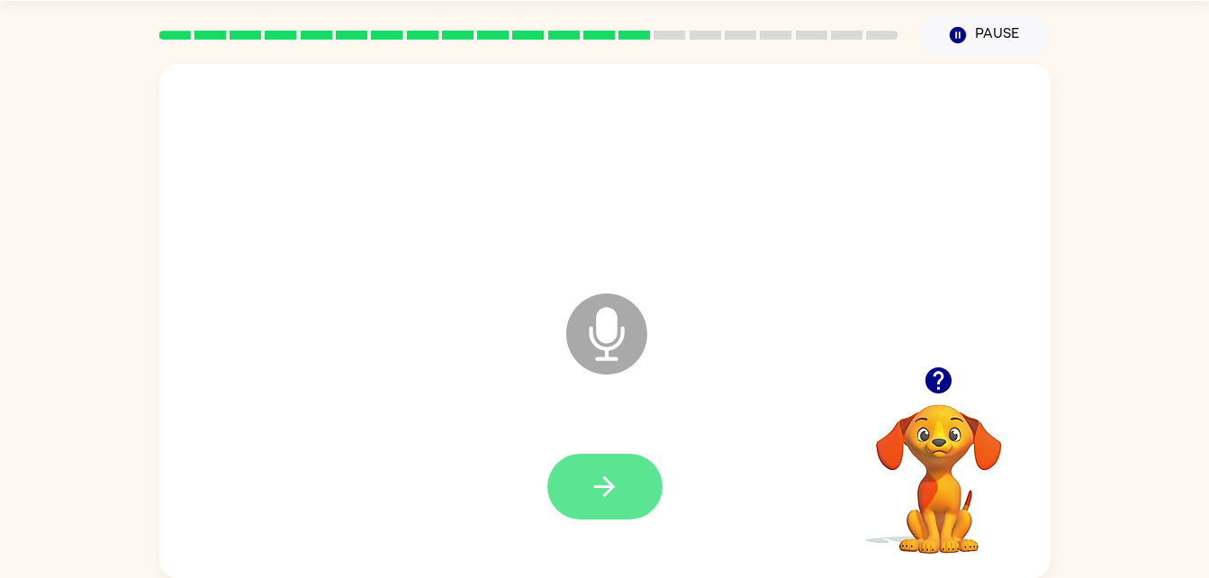
click at [611, 491] on icon "button" at bounding box center [605, 487] width 32 height 32
click at [596, 486] on icon "button" at bounding box center [604, 486] width 21 height 21
click at [616, 501] on icon "button" at bounding box center [605, 487] width 32 height 32
click at [642, 509] on button "button" at bounding box center [604, 487] width 115 height 66
click at [597, 490] on icon "button" at bounding box center [605, 487] width 32 height 32
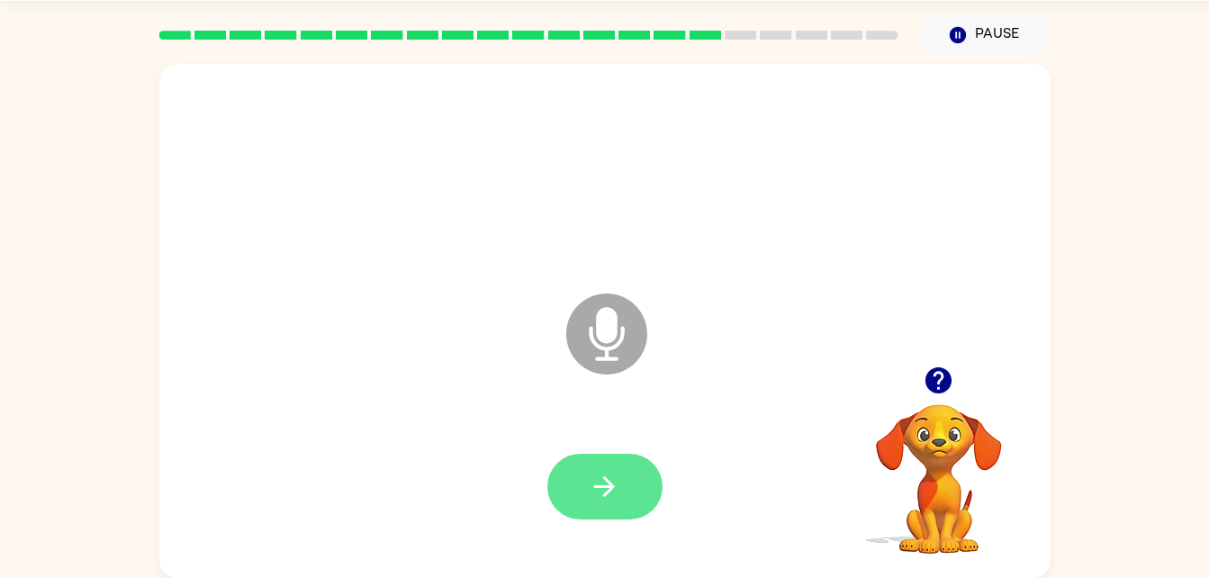
click at [582, 494] on button "button" at bounding box center [604, 487] width 115 height 66
click at [647, 489] on button "button" at bounding box center [604, 487] width 115 height 66
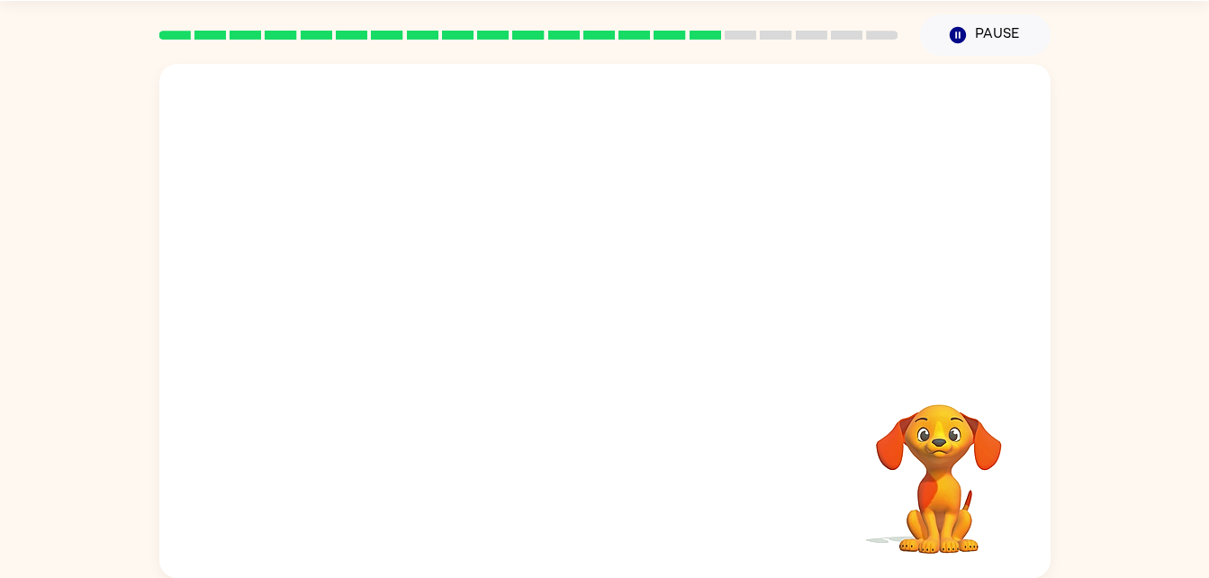
click at [355, 457] on div at bounding box center [604, 487] width 855 height 148
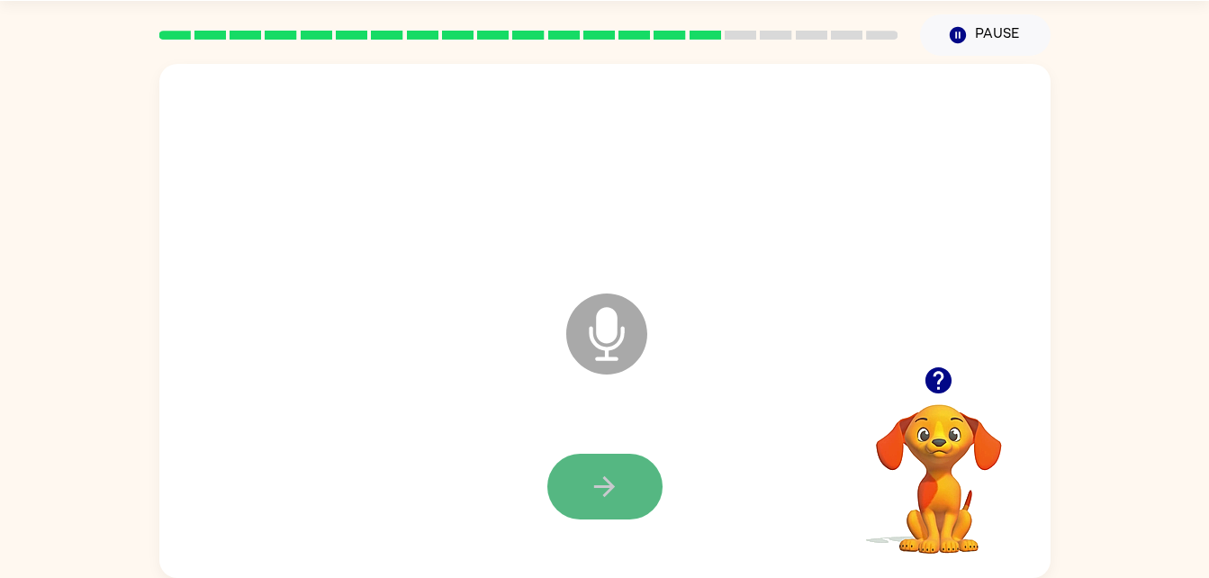
click at [608, 491] on icon "button" at bounding box center [604, 486] width 21 height 21
click at [607, 517] on button "button" at bounding box center [604, 487] width 115 height 66
click at [580, 454] on button "button" at bounding box center [604, 487] width 115 height 66
click at [924, 361] on div at bounding box center [939, 380] width 180 height 46
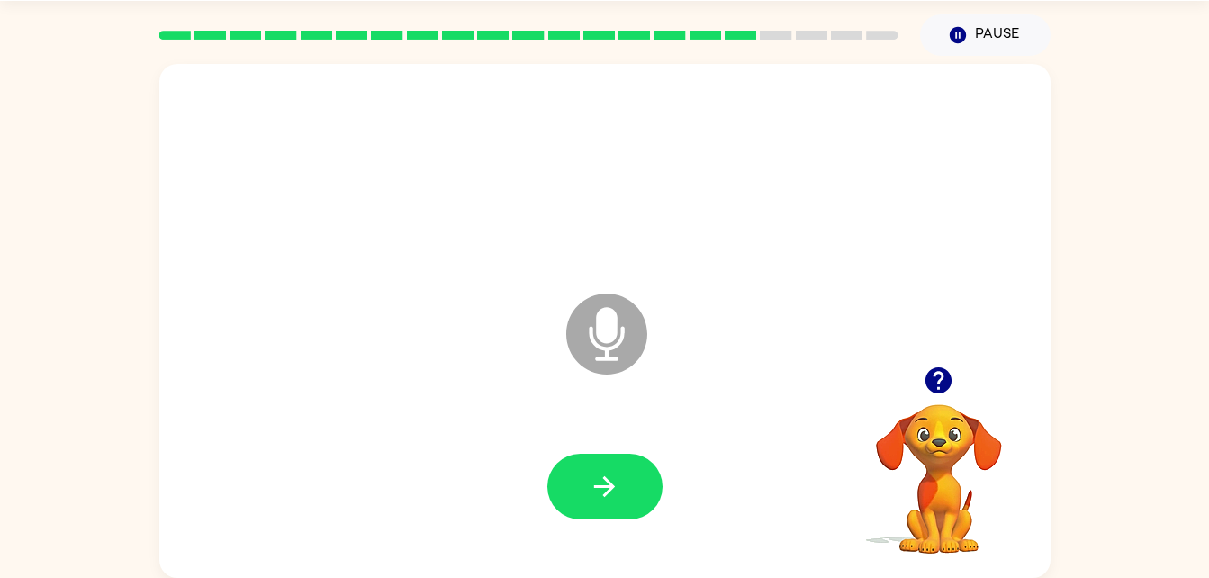
click at [944, 389] on icon "button" at bounding box center [939, 380] width 26 height 26
click at [607, 482] on icon "button" at bounding box center [604, 486] width 21 height 21
click at [936, 398] on button "button" at bounding box center [939, 380] width 46 height 46
click at [939, 400] on button "button" at bounding box center [939, 380] width 46 height 46
click at [622, 498] on button "button" at bounding box center [604, 487] width 115 height 66
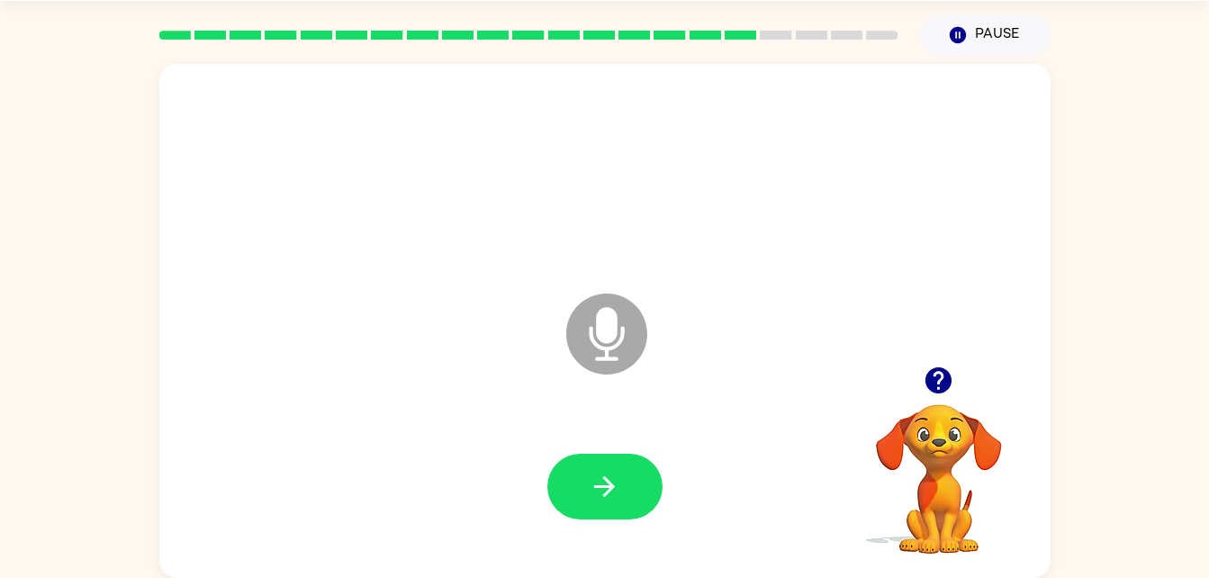
click at [940, 387] on icon "button" at bounding box center [939, 380] width 26 height 26
click at [629, 327] on icon at bounding box center [606, 334] width 81 height 81
click at [604, 361] on icon at bounding box center [606, 334] width 81 height 81
click at [946, 395] on icon "button" at bounding box center [939, 381] width 32 height 32
click at [614, 484] on icon "button" at bounding box center [605, 487] width 32 height 32
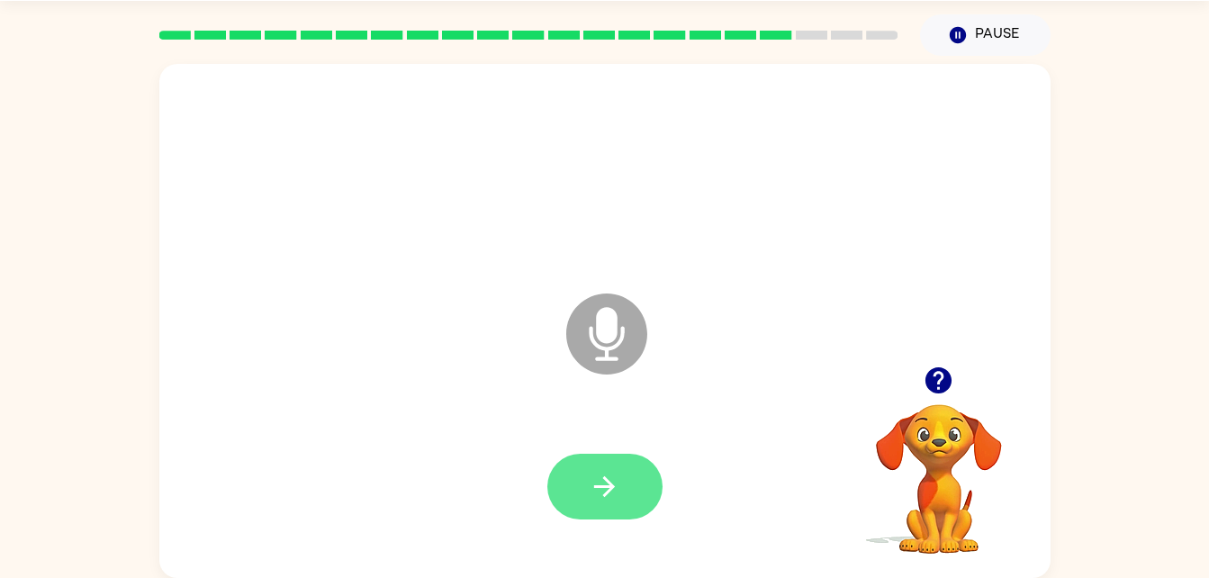
click at [594, 473] on icon "button" at bounding box center [605, 487] width 32 height 32
click at [569, 507] on button "button" at bounding box center [604, 487] width 115 height 66
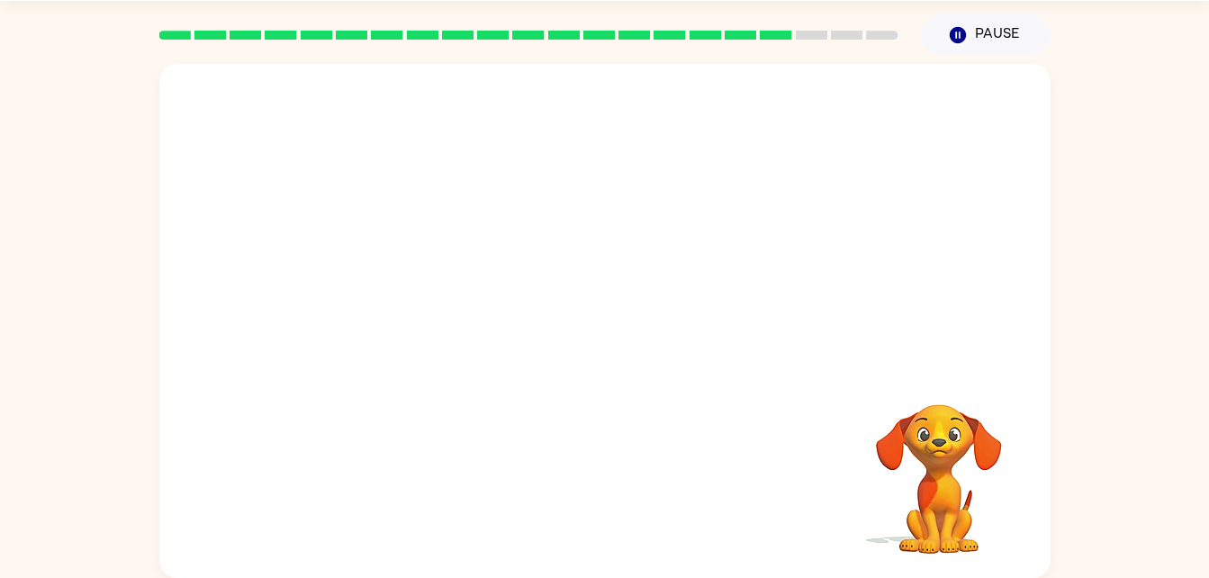
click at [569, 507] on div at bounding box center [604, 487] width 855 height 148
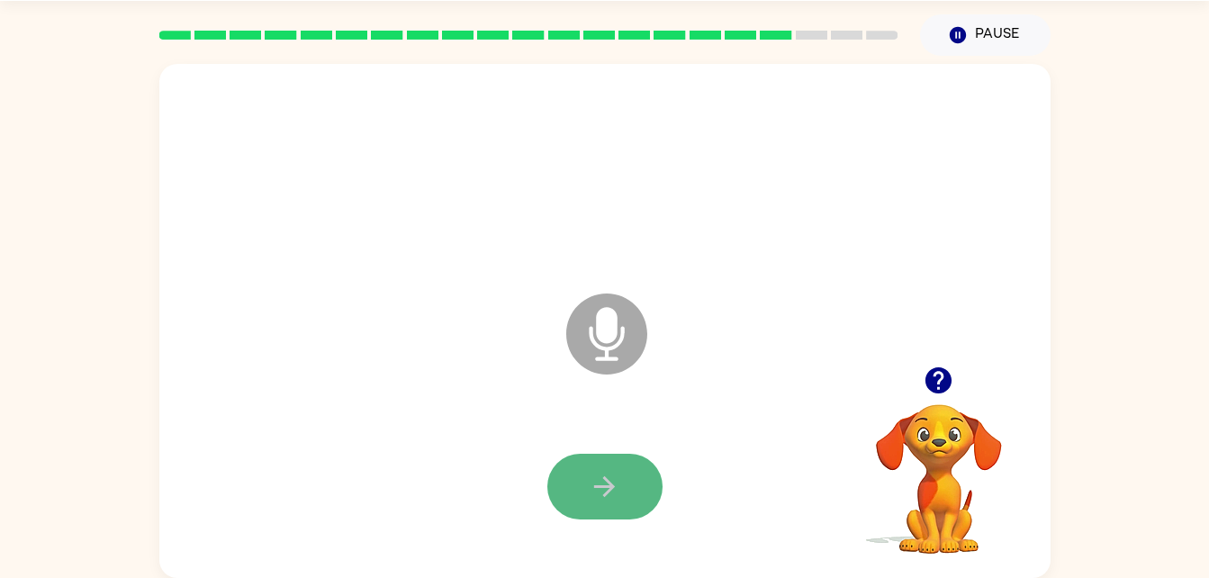
click at [607, 472] on icon "button" at bounding box center [605, 487] width 32 height 32
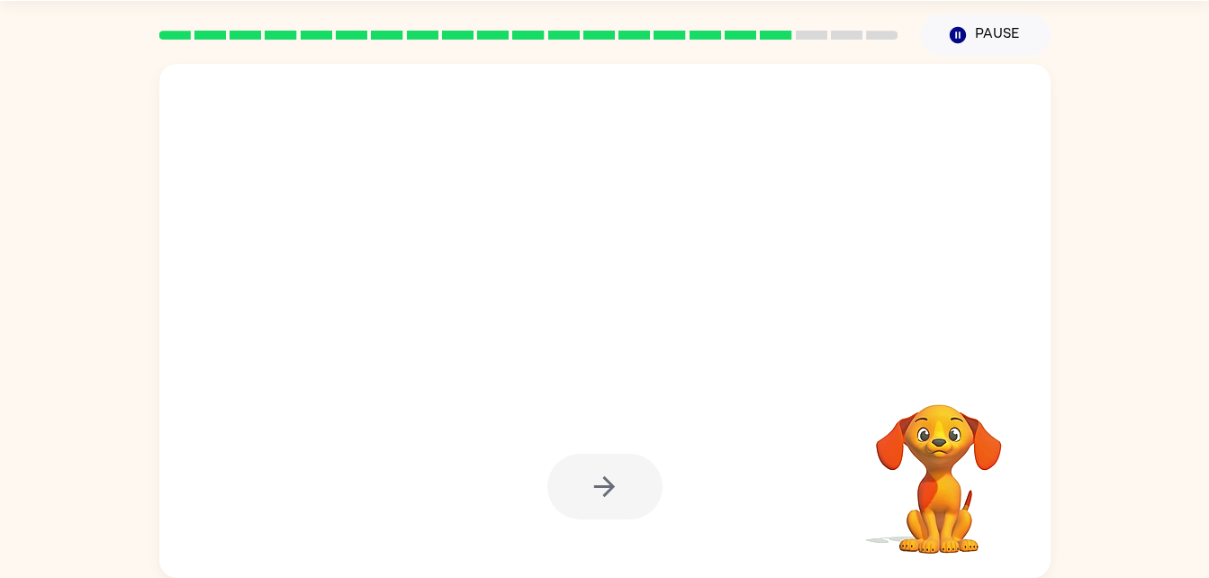
click at [607, 472] on div at bounding box center [604, 487] width 115 height 66
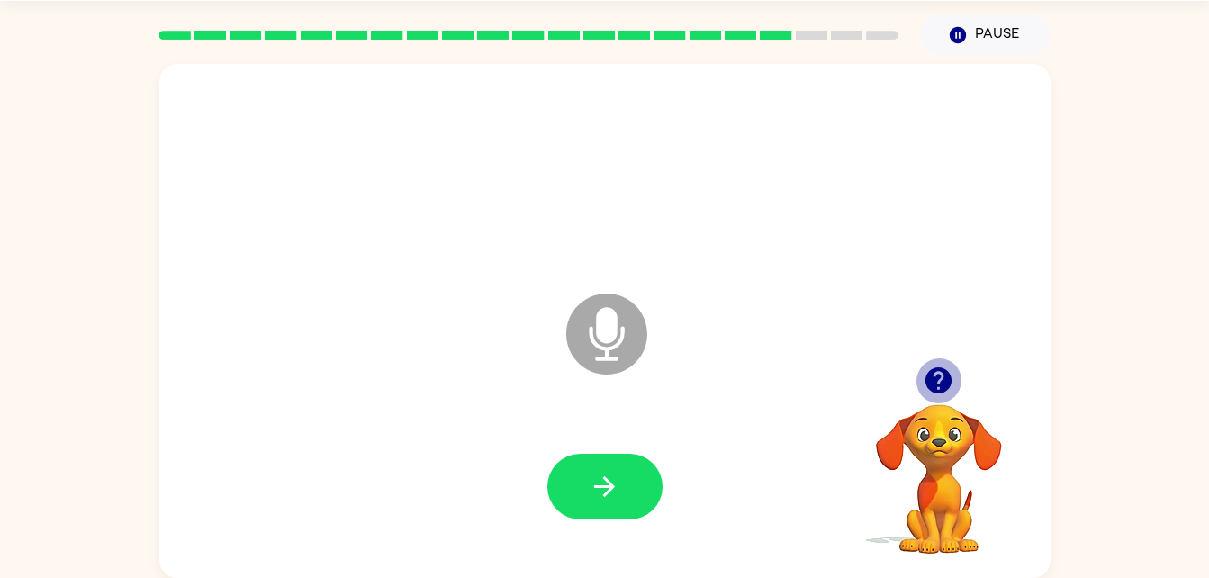
click at [936, 371] on icon "button" at bounding box center [939, 380] width 26 height 26
click at [936, 375] on icon "button" at bounding box center [939, 381] width 32 height 32
drag, startPoint x: 619, startPoint y: 482, endPoint x: 849, endPoint y: 377, distance: 252.2
drag, startPoint x: 849, startPoint y: 377, endPoint x: 783, endPoint y: 379, distance: 65.8
click at [783, 379] on icon "Microphone The Microphone is here when it is your turn to talk" at bounding box center [697, 356] width 270 height 135
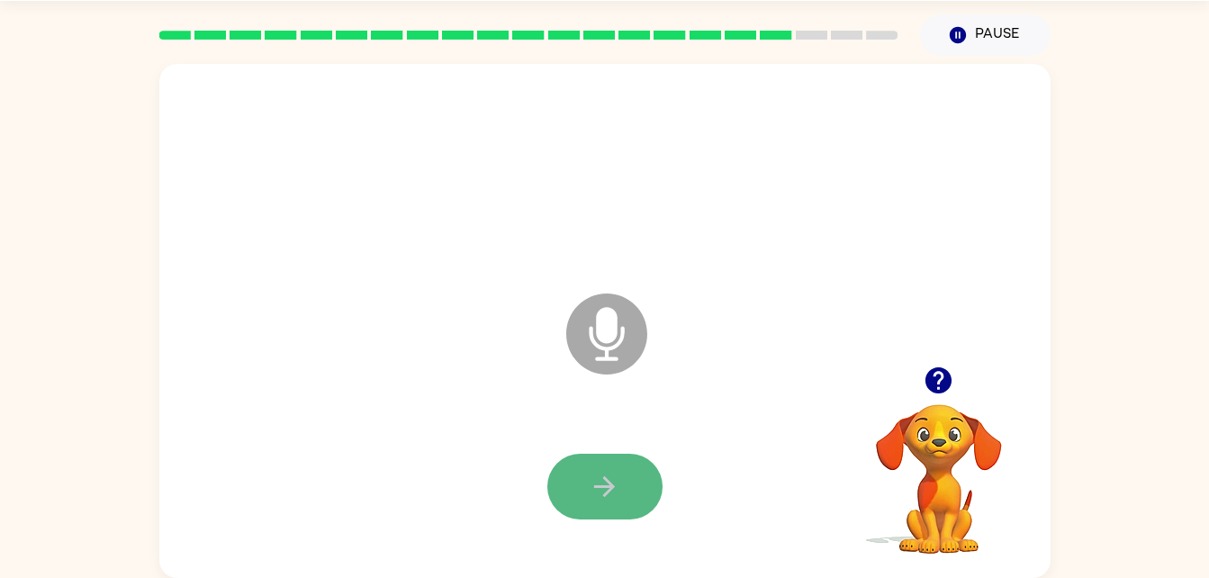
click at [586, 478] on button "button" at bounding box center [604, 487] width 115 height 66
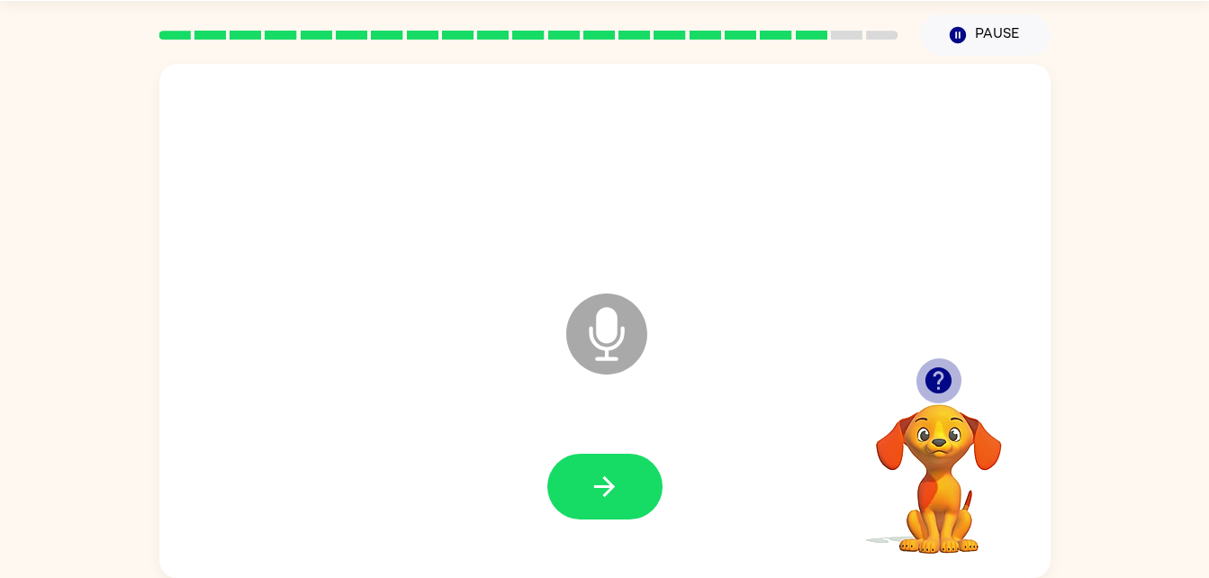
click at [932, 379] on icon "button" at bounding box center [939, 380] width 26 height 26
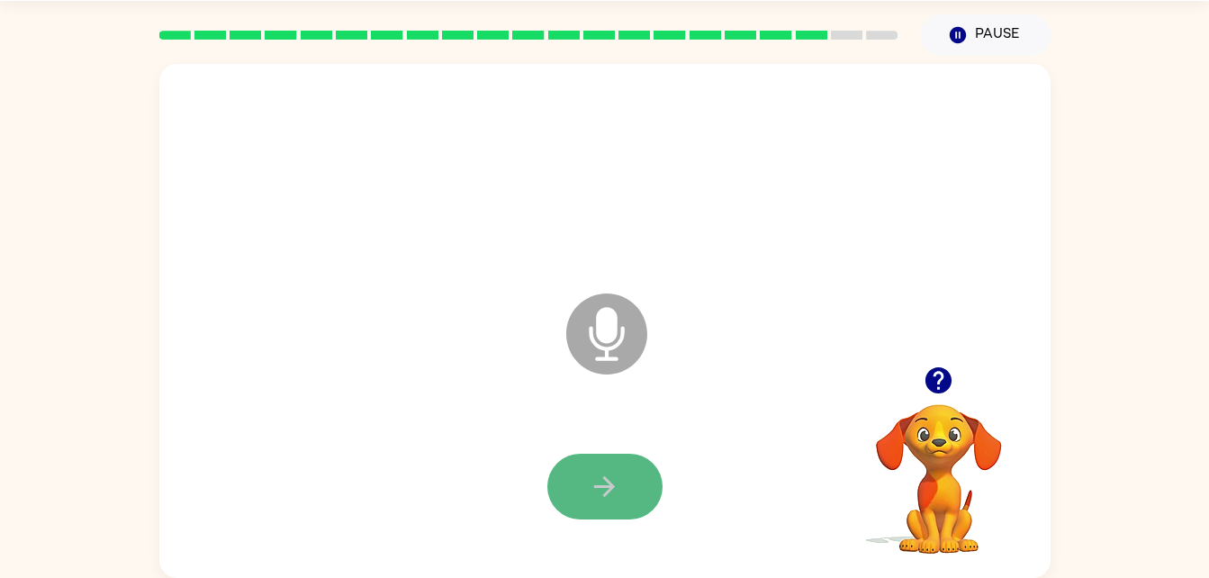
click at [618, 505] on button "button" at bounding box center [604, 487] width 115 height 66
click at [582, 471] on button "button" at bounding box center [604, 487] width 115 height 66
click at [925, 398] on button "button" at bounding box center [939, 380] width 46 height 46
click at [957, 420] on video "Your browser must support playing .mp4 files to use Literably. Please try using…" at bounding box center [939, 466] width 180 height 180
click at [939, 394] on icon "button" at bounding box center [939, 381] width 32 height 32
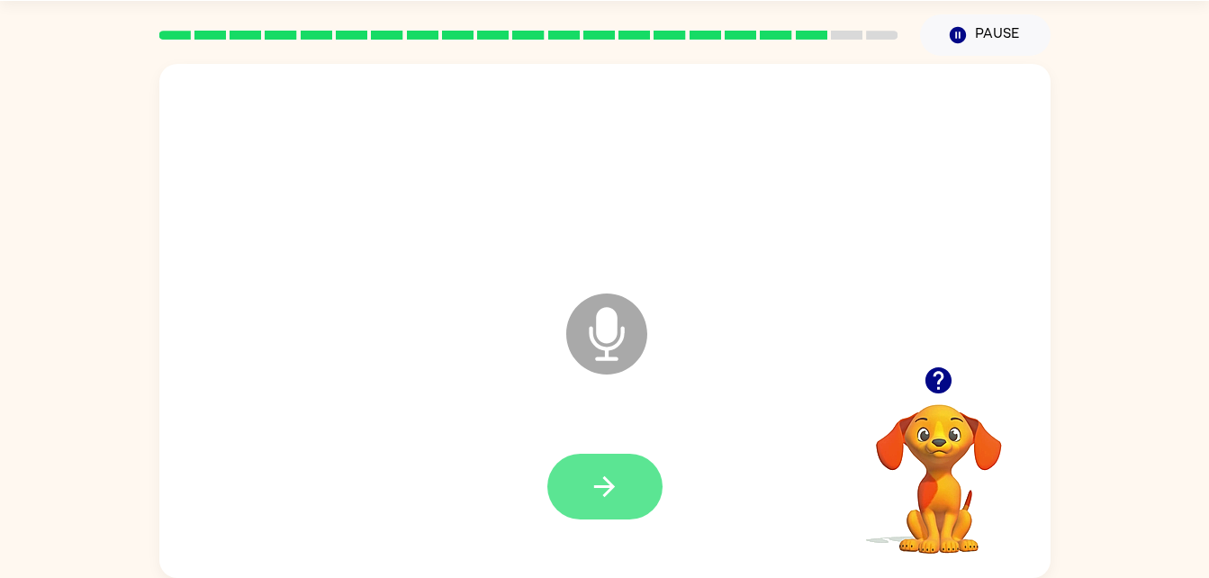
click at [629, 487] on button "button" at bounding box center [604, 487] width 115 height 66
click at [615, 507] on button "button" at bounding box center [604, 487] width 115 height 66
click at [598, 494] on icon "button" at bounding box center [605, 487] width 32 height 32
click at [932, 391] on icon "button" at bounding box center [939, 380] width 26 height 26
click at [633, 497] on button "button" at bounding box center [604, 487] width 115 height 66
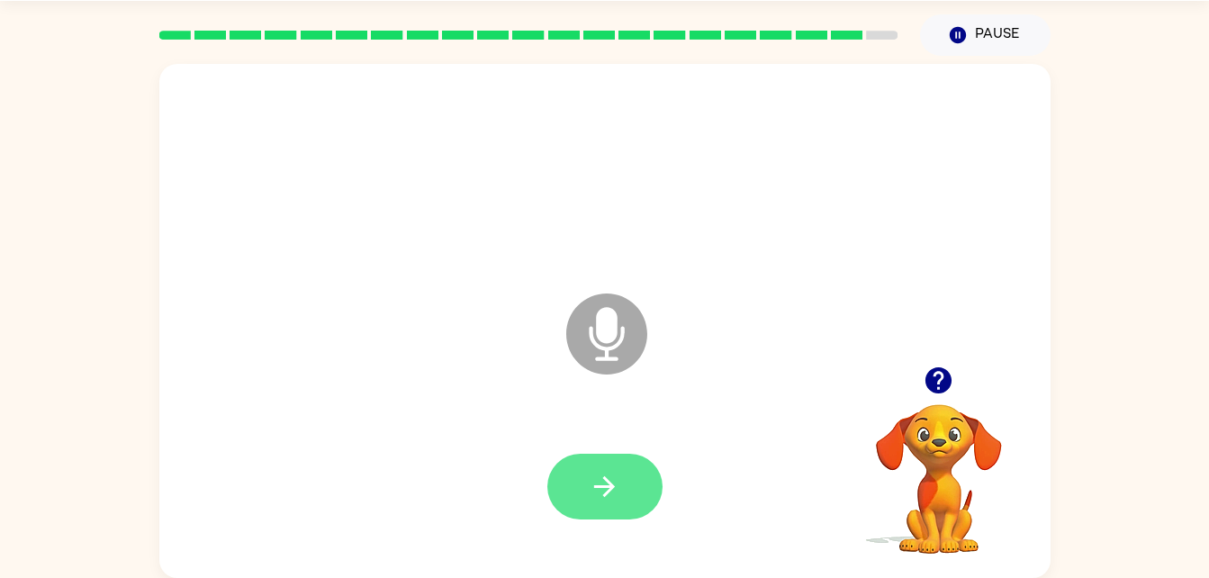
click at [601, 495] on icon "button" at bounding box center [605, 487] width 32 height 32
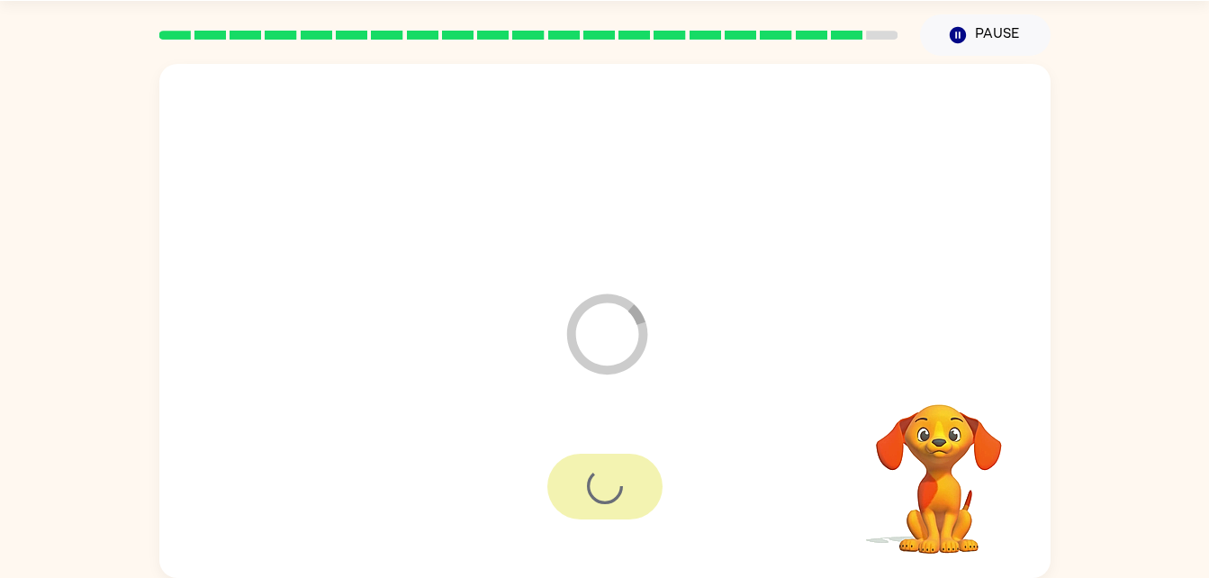
scroll to position [23, 0]
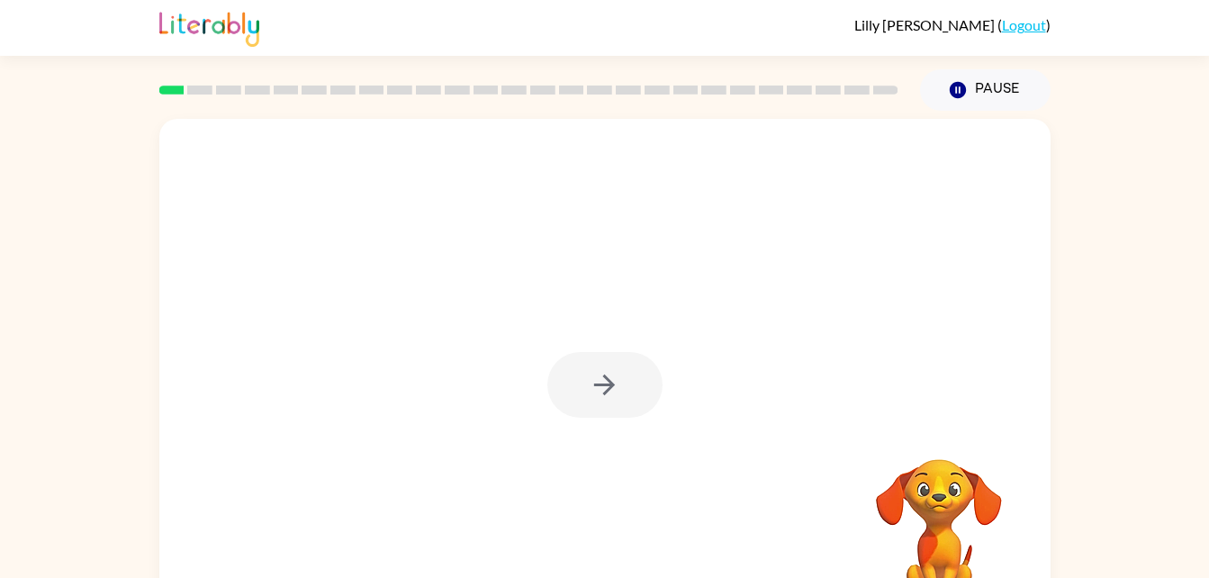
scroll to position [55, 0]
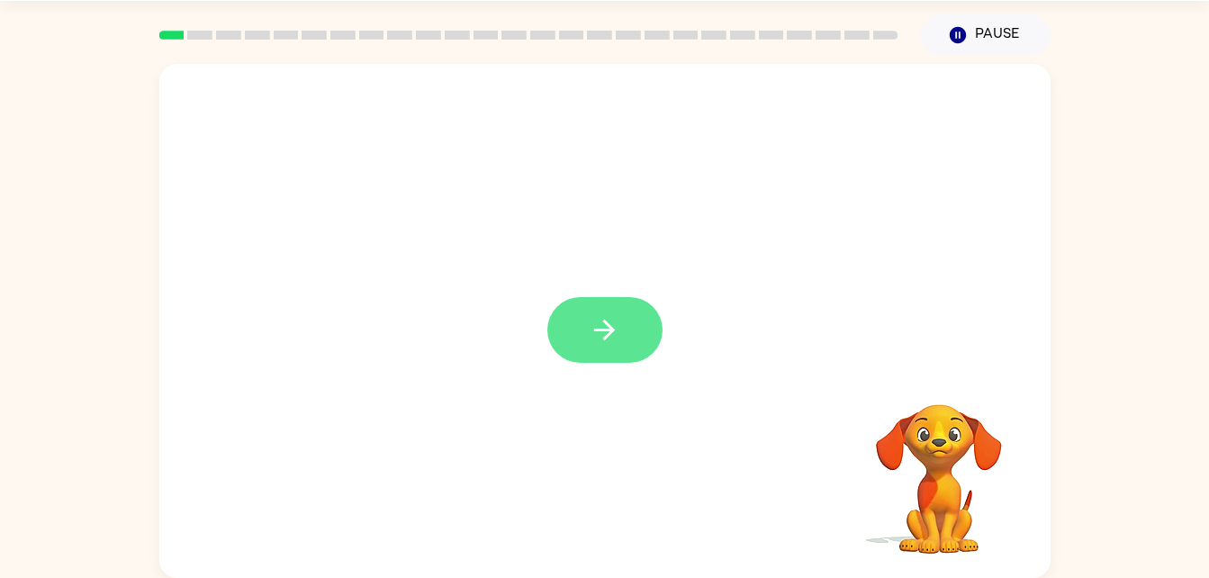
click at [618, 350] on button "button" at bounding box center [604, 330] width 115 height 66
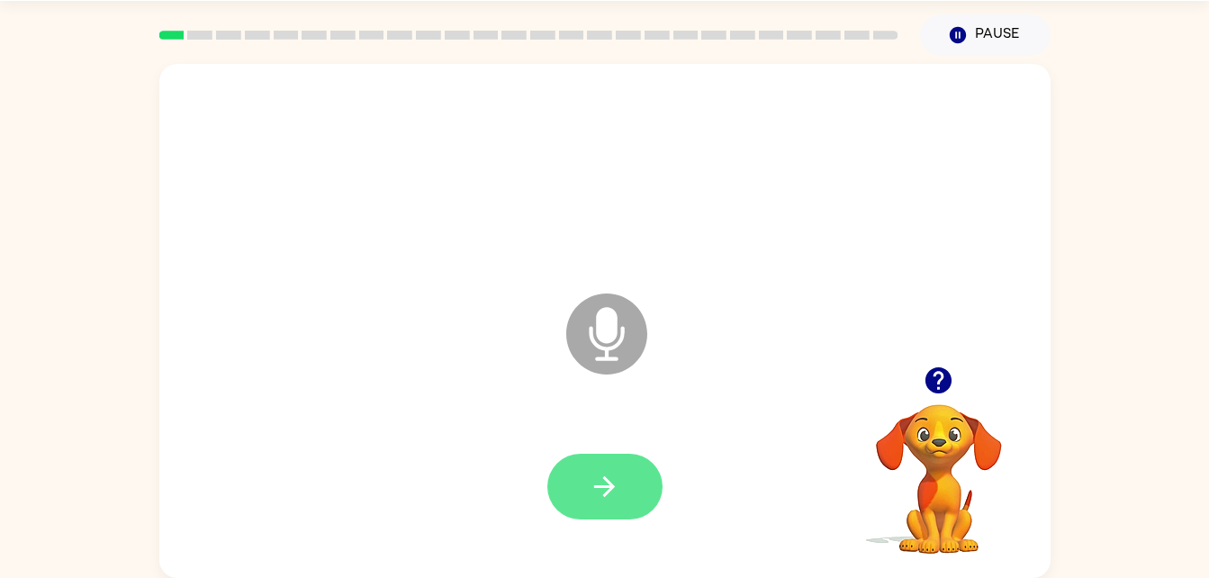
click at [613, 485] on icon "button" at bounding box center [604, 486] width 21 height 21
click at [922, 392] on button "button" at bounding box center [939, 380] width 46 height 46
click at [943, 380] on video "Your browser must support playing .mp4 files to use Literably. Please try using…" at bounding box center [939, 466] width 180 height 180
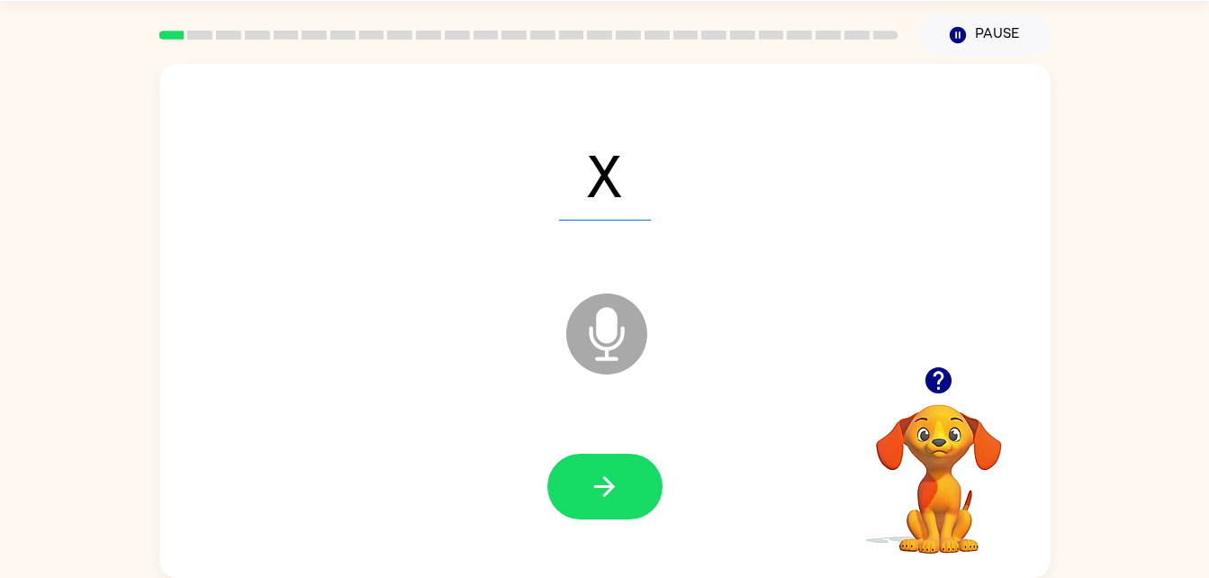
click at [767, 533] on div at bounding box center [604, 487] width 855 height 148
click at [590, 485] on icon "button" at bounding box center [605, 487] width 32 height 32
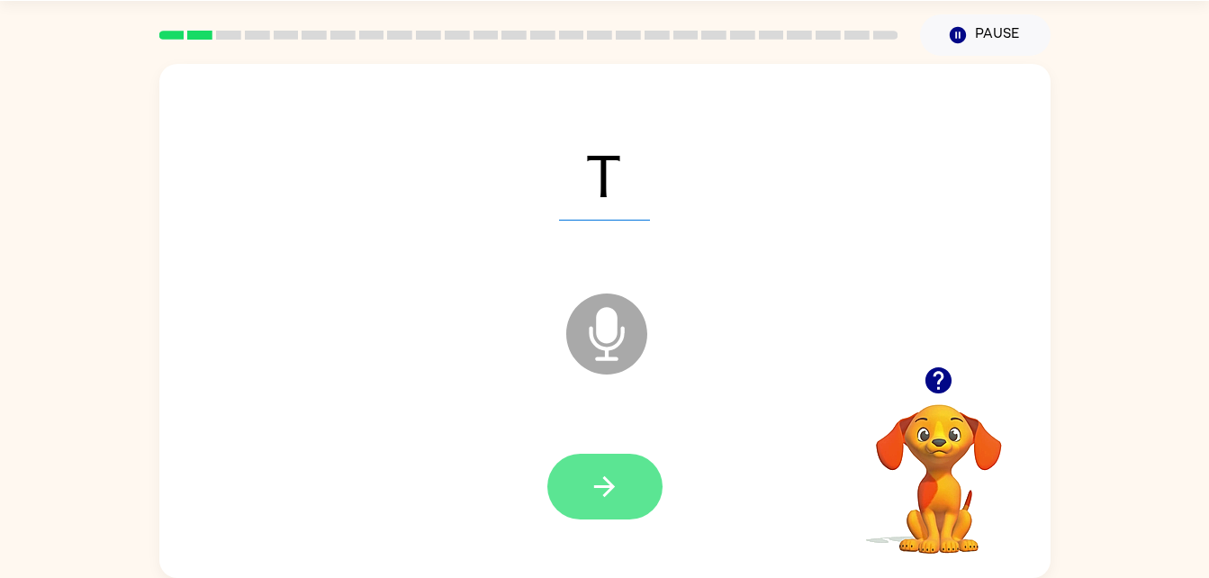
click at [610, 483] on icon "button" at bounding box center [604, 486] width 21 height 21
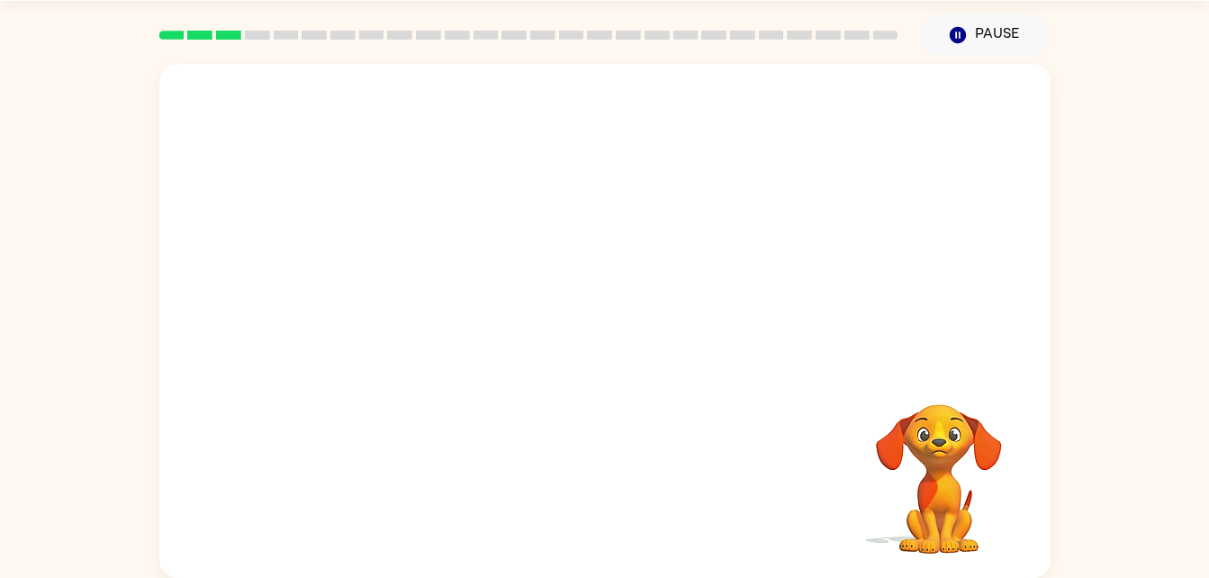
click at [609, 484] on div "Your browser must support playing .mp4 files to use Literably. Please try using…" at bounding box center [604, 321] width 891 height 514
click at [609, 497] on div "Your browser must support playing .mp4 files to use Literably. Please try using…" at bounding box center [604, 321] width 891 height 514
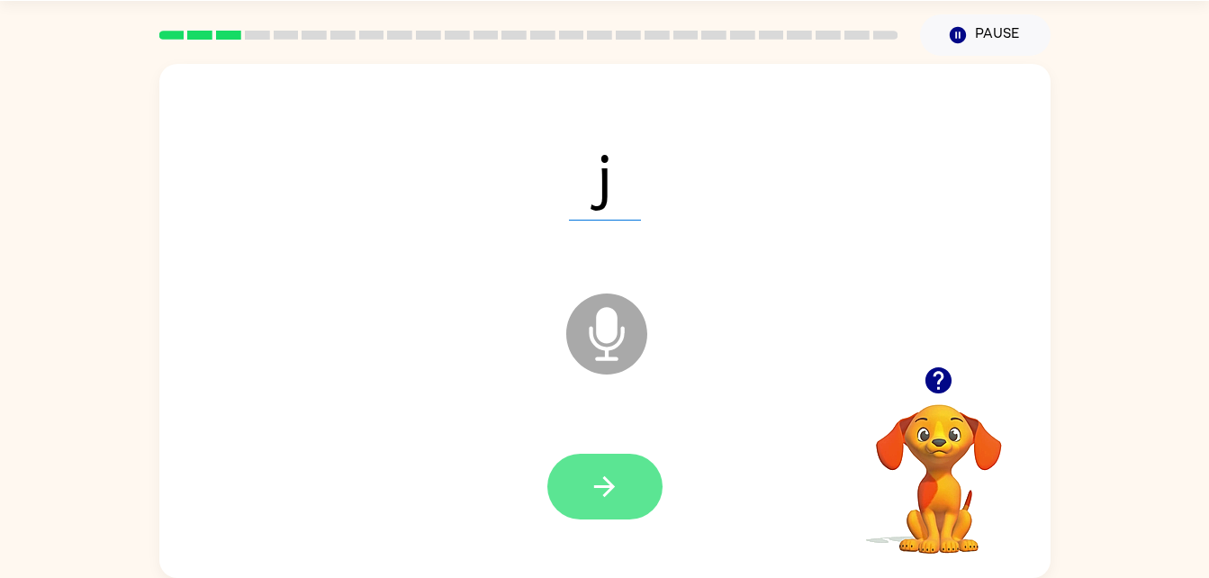
click at [605, 476] on icon "button" at bounding box center [605, 487] width 32 height 32
click at [581, 499] on button "button" at bounding box center [604, 487] width 115 height 66
click at [625, 499] on button "button" at bounding box center [604, 487] width 115 height 66
click at [607, 506] on button "button" at bounding box center [604, 487] width 115 height 66
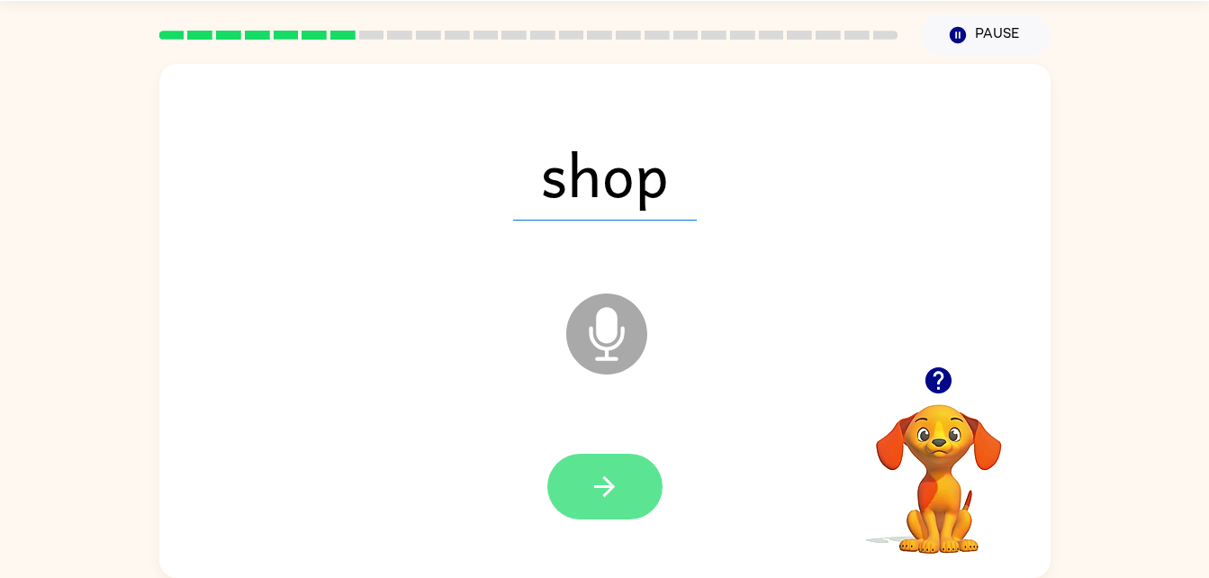
click at [615, 491] on icon "button" at bounding box center [605, 487] width 32 height 32
click at [639, 501] on button "button" at bounding box center [604, 487] width 115 height 66
click at [608, 510] on button "button" at bounding box center [604, 487] width 115 height 66
click at [637, 476] on button "button" at bounding box center [604, 487] width 115 height 66
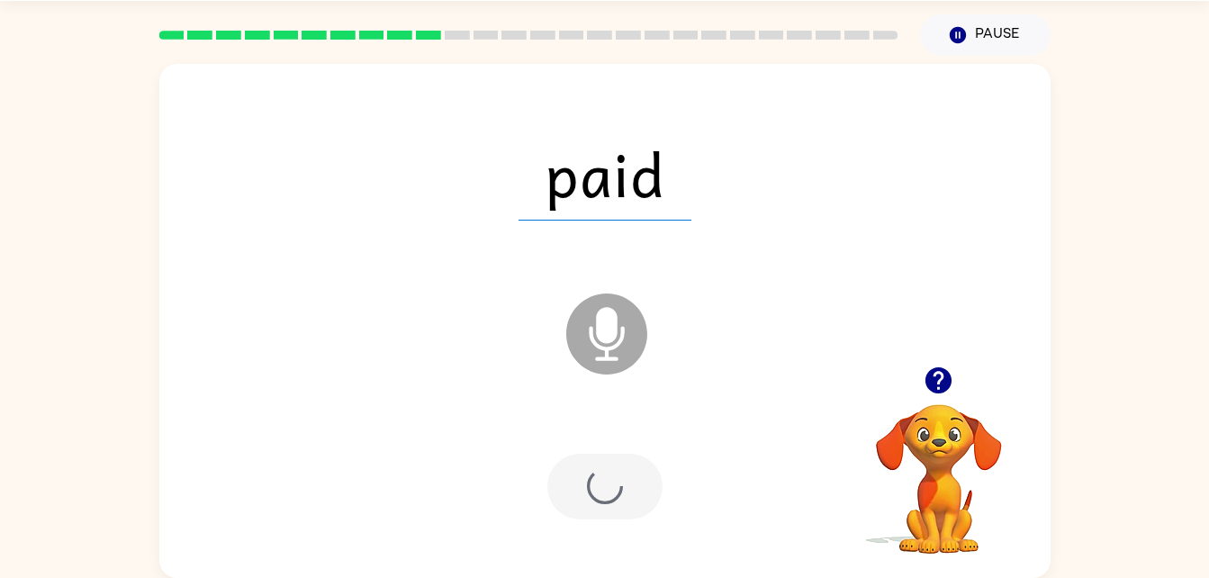
click at [624, 507] on div at bounding box center [604, 487] width 115 height 66
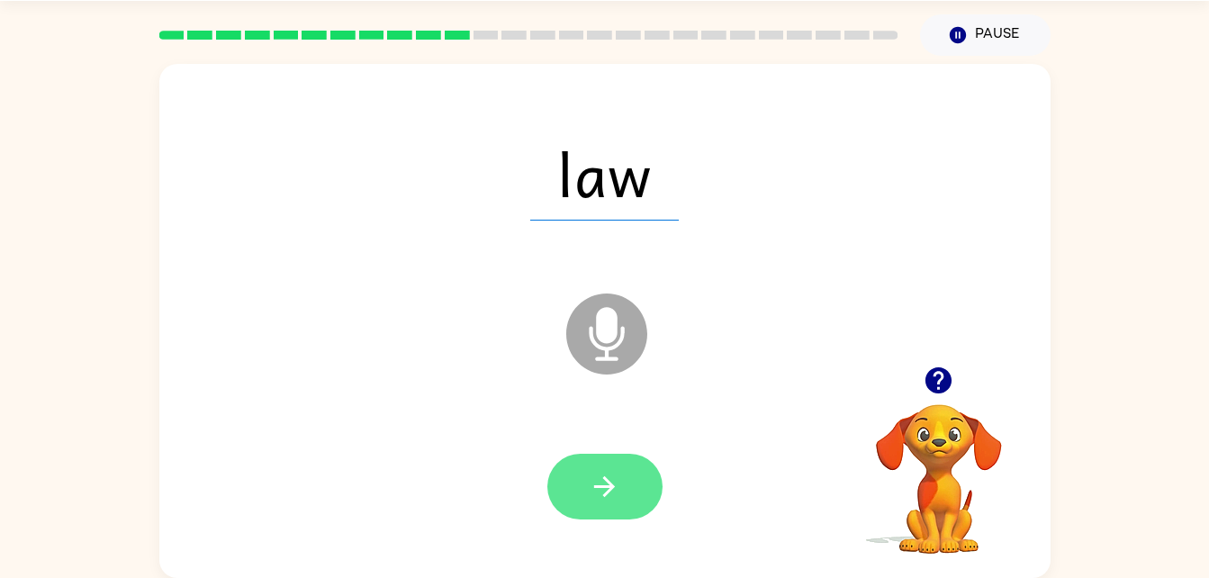
click at [630, 507] on button "button" at bounding box center [604, 487] width 115 height 66
click at [647, 484] on button "button" at bounding box center [604, 487] width 115 height 66
click at [619, 484] on icon "button" at bounding box center [605, 487] width 32 height 32
click at [629, 481] on button "button" at bounding box center [604, 487] width 115 height 66
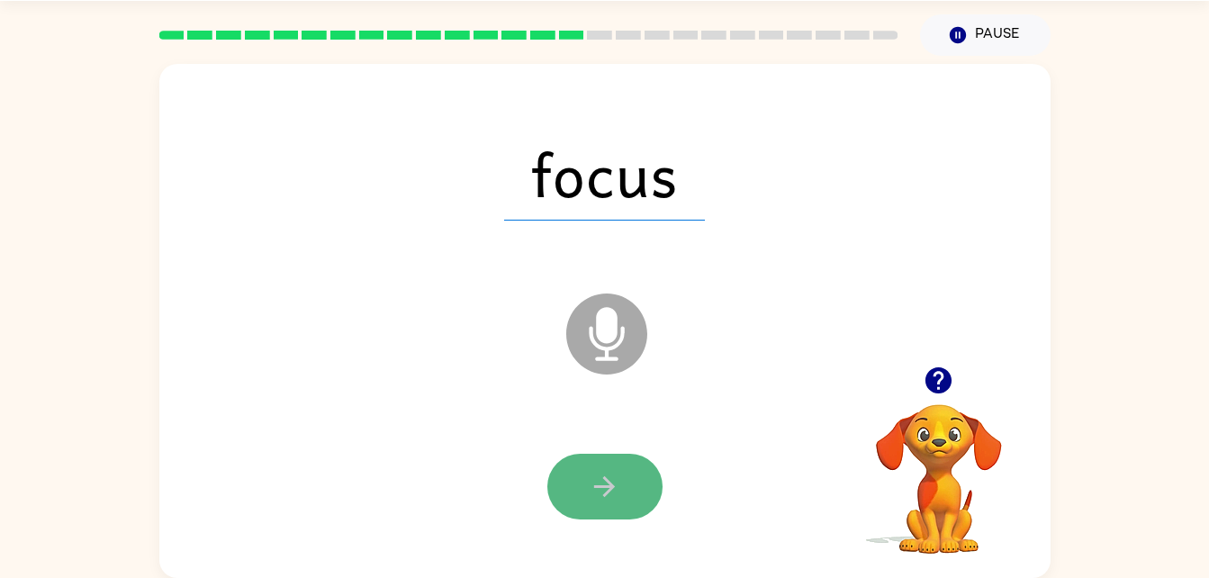
click at [610, 499] on icon "button" at bounding box center [605, 487] width 32 height 32
click at [601, 485] on div at bounding box center [604, 487] width 115 height 66
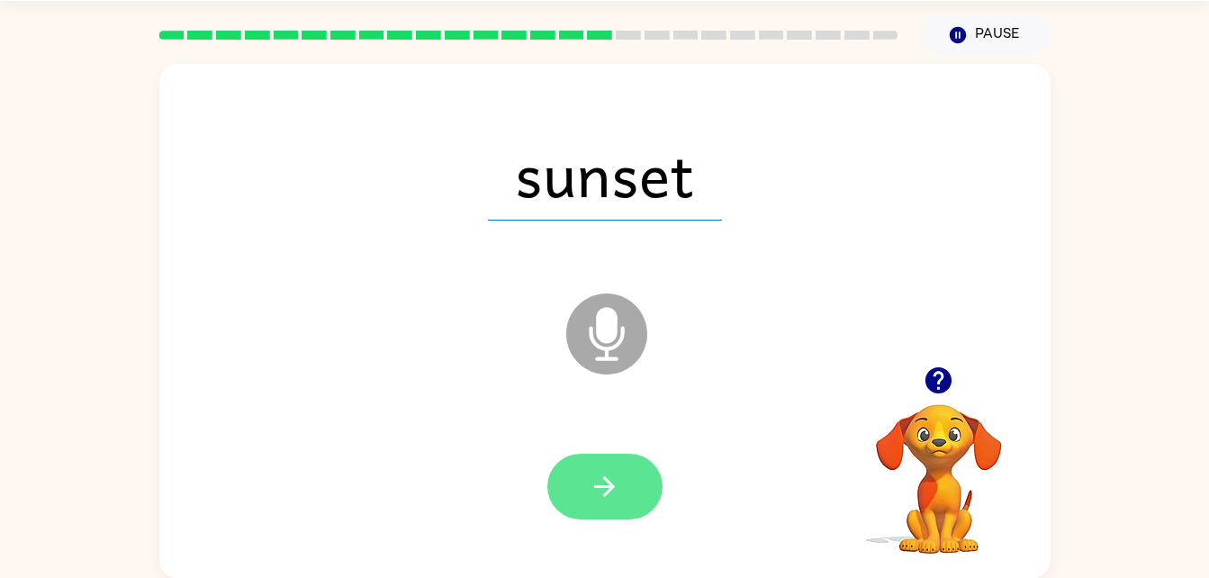
click at [603, 483] on icon "button" at bounding box center [605, 487] width 32 height 32
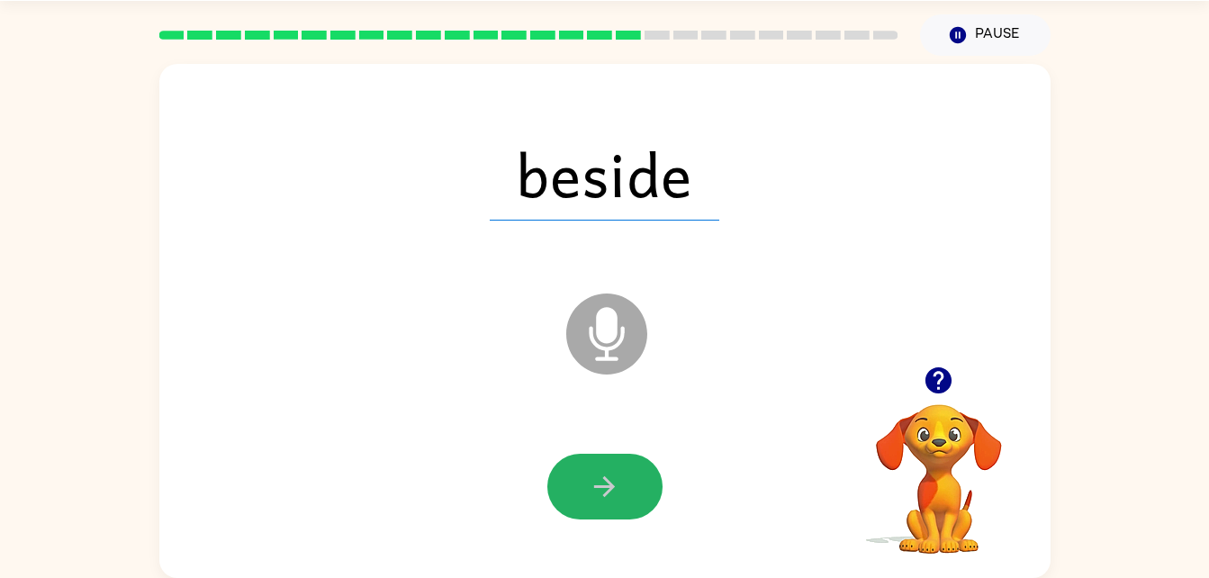
drag, startPoint x: 645, startPoint y: 493, endPoint x: 636, endPoint y: 487, distance: 11.0
click at [639, 489] on button "button" at bounding box center [604, 487] width 115 height 66
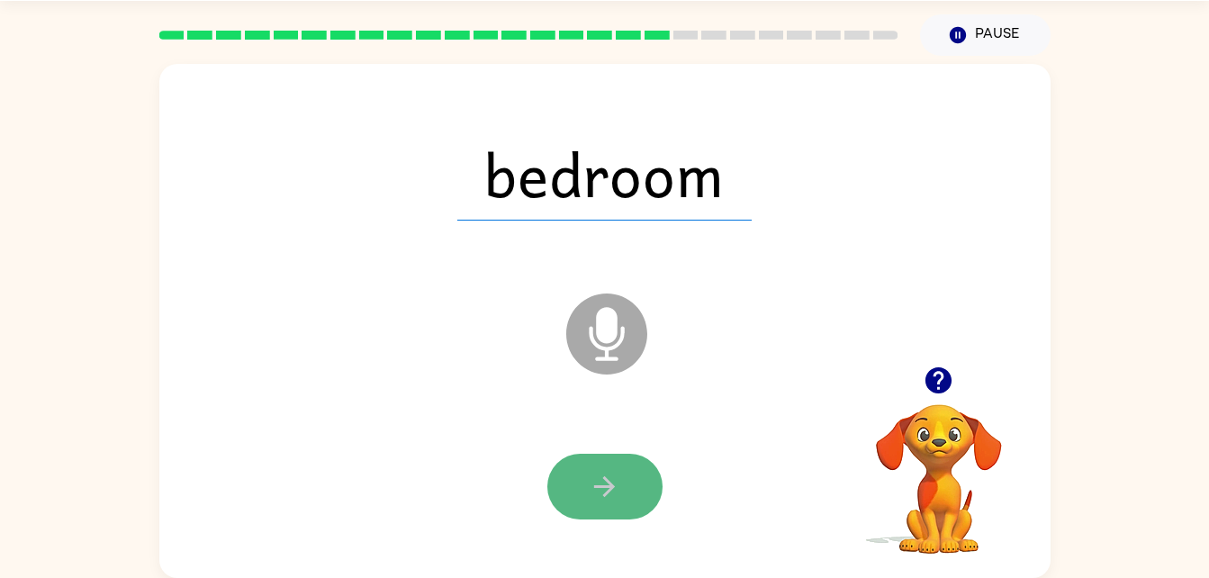
click at [574, 491] on button "button" at bounding box center [604, 487] width 115 height 66
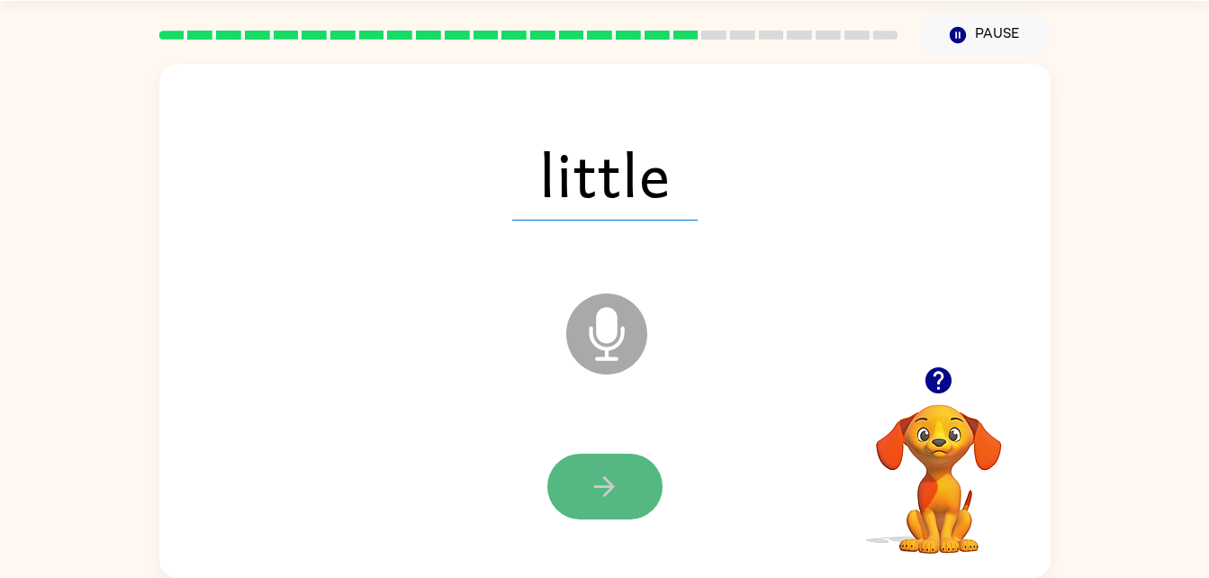
click at [585, 500] on button "button" at bounding box center [604, 487] width 115 height 66
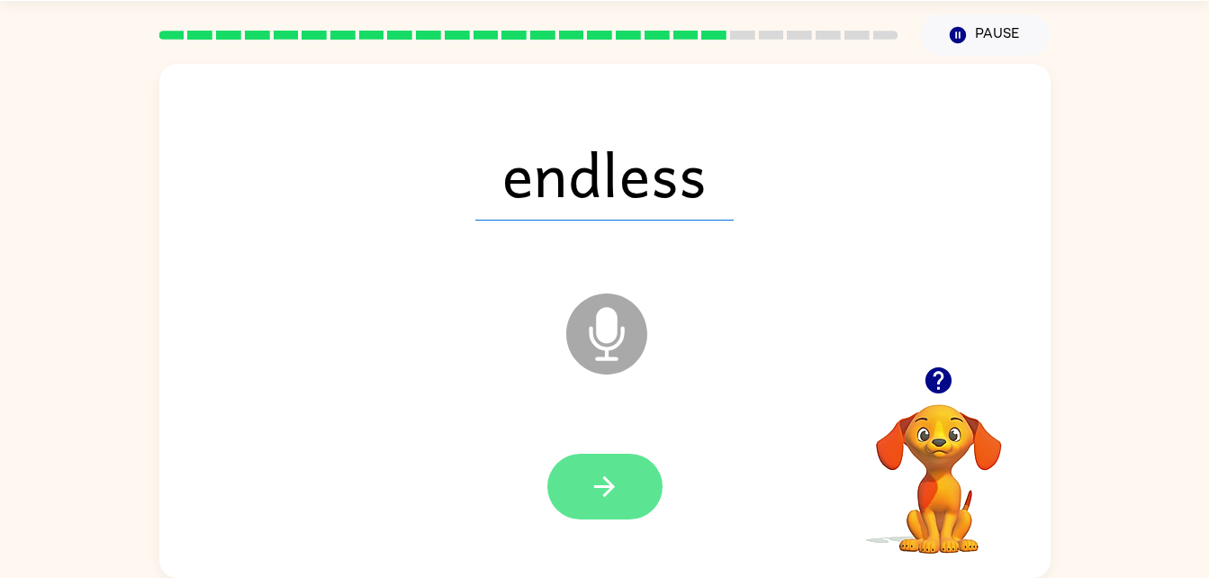
click at [614, 495] on icon "button" at bounding box center [605, 487] width 32 height 32
click at [566, 484] on button "button" at bounding box center [604, 487] width 115 height 66
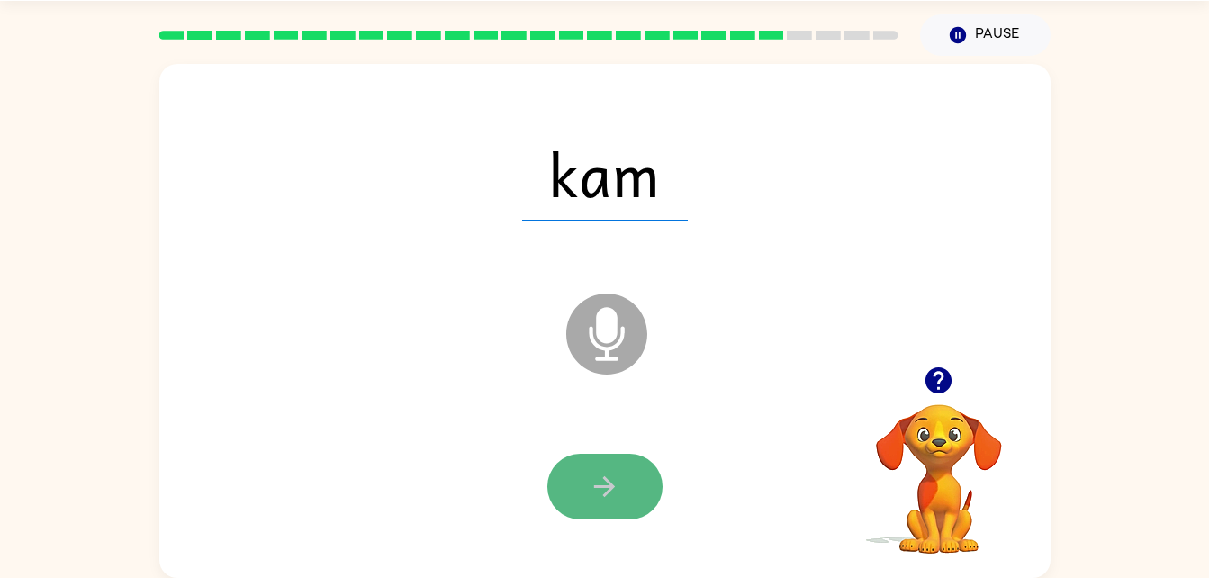
click at [615, 496] on icon "button" at bounding box center [605, 487] width 32 height 32
click at [615, 496] on div at bounding box center [604, 487] width 115 height 66
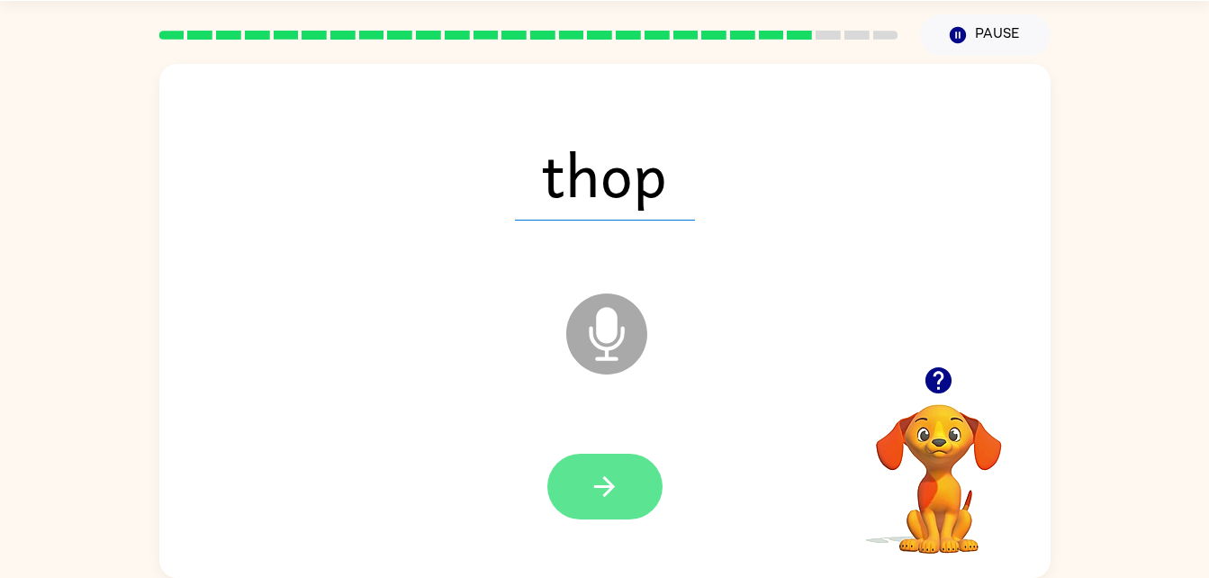
click at [610, 502] on button "button" at bounding box center [604, 487] width 115 height 66
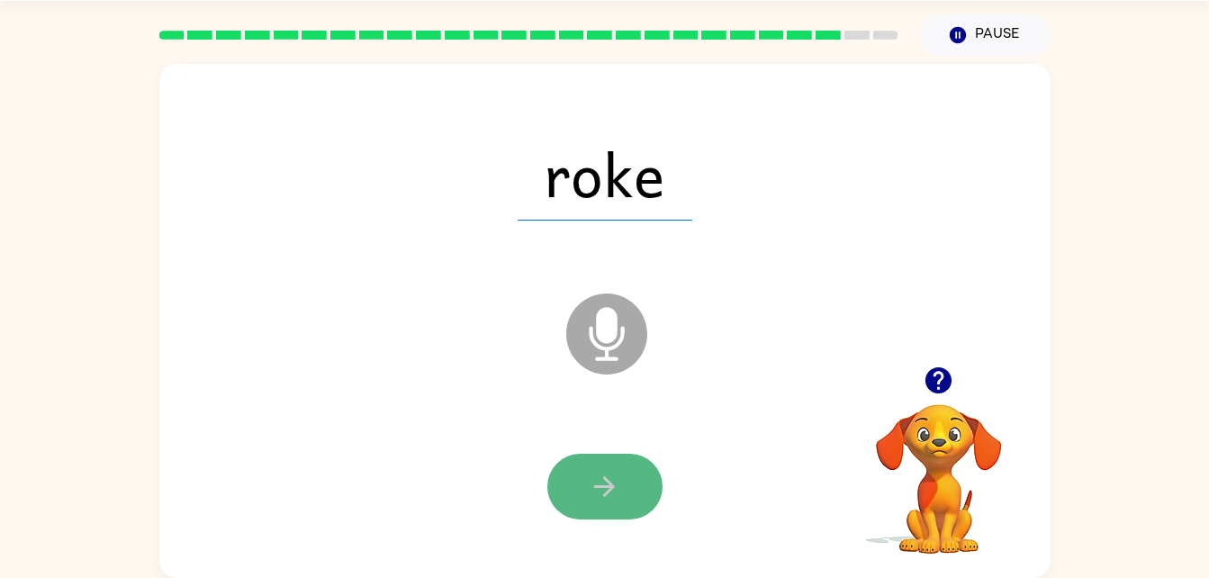
click at [599, 490] on icon "button" at bounding box center [605, 487] width 32 height 32
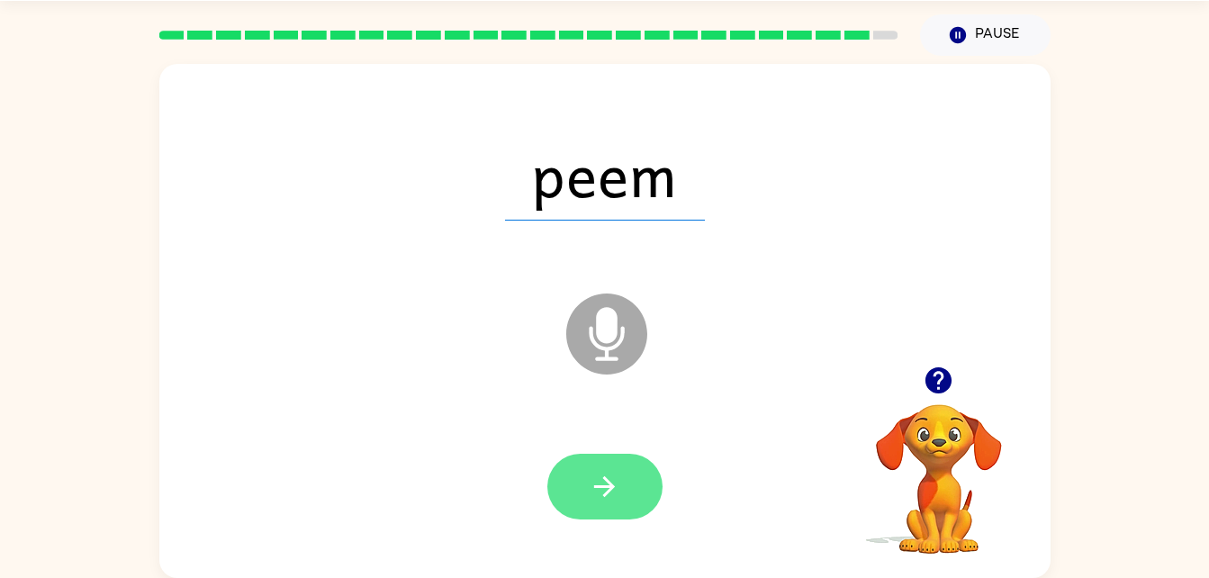
click at [600, 505] on button "button" at bounding box center [604, 487] width 115 height 66
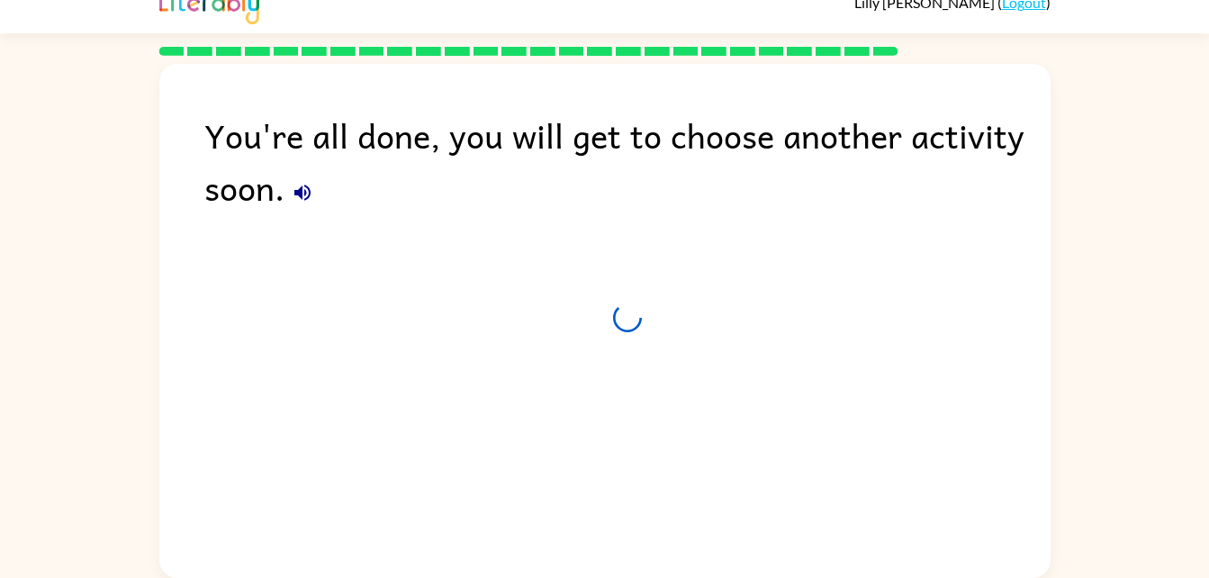
scroll to position [23, 0]
